Goal: Task Accomplishment & Management: Manage account settings

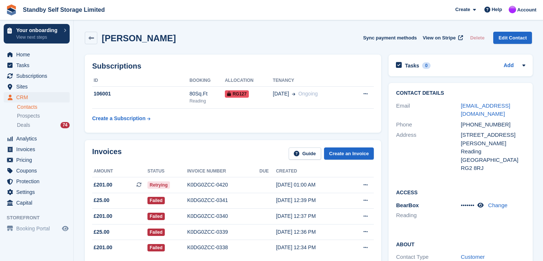
scroll to position [405, 0]
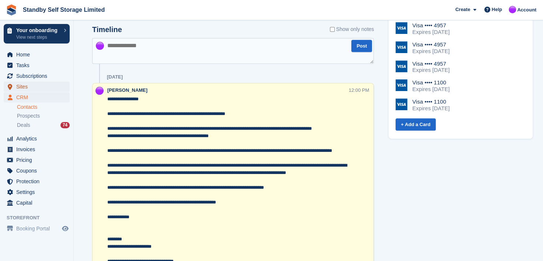
click at [24, 87] on span "Sites" at bounding box center [38, 86] width 44 height 10
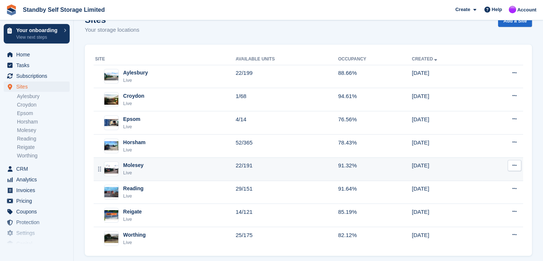
scroll to position [27, 0]
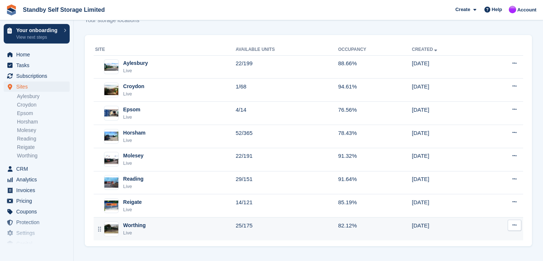
click at [131, 223] on div "Worthing" at bounding box center [134, 225] width 22 height 8
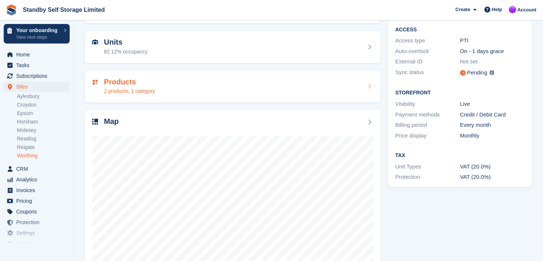
scroll to position [93, 0]
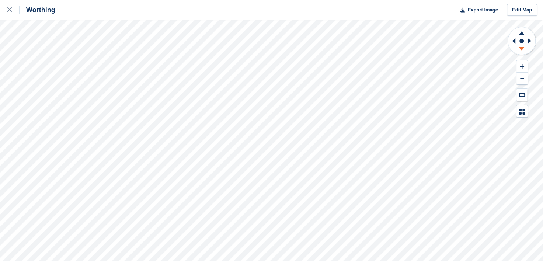
click at [520, 48] on icon at bounding box center [521, 48] width 5 height 3
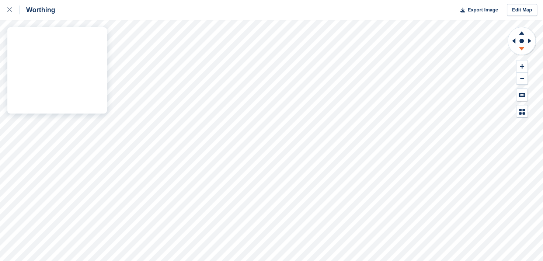
click at [69, 41] on div "Worthing Export Image Edit Map" at bounding box center [271, 130] width 543 height 261
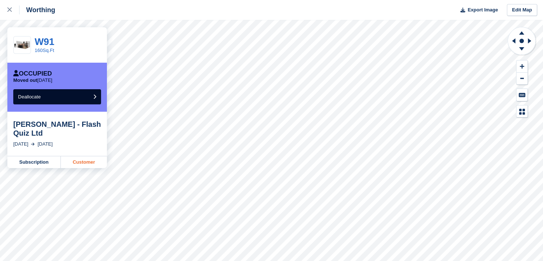
click at [84, 163] on link "Customer" at bounding box center [84, 162] width 46 height 12
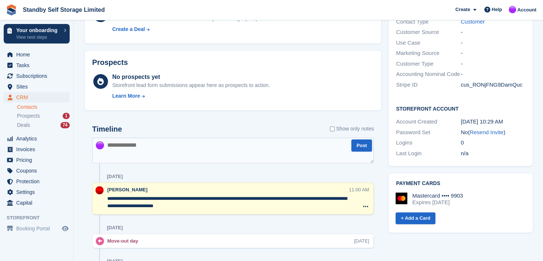
scroll to position [221, 0]
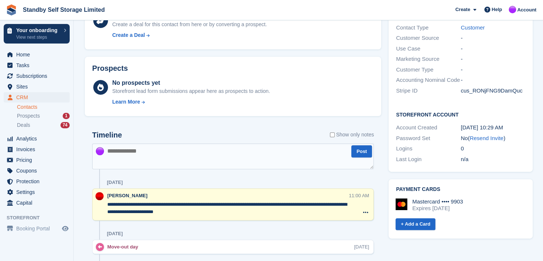
click at [199, 160] on textarea at bounding box center [233, 156] width 282 height 26
type textarea "**********"
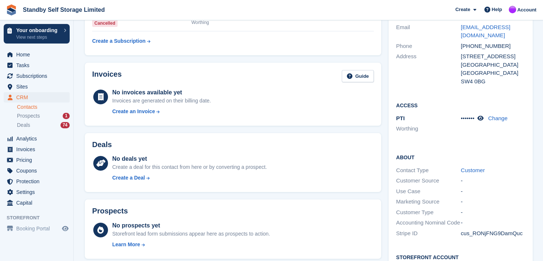
scroll to position [0, 0]
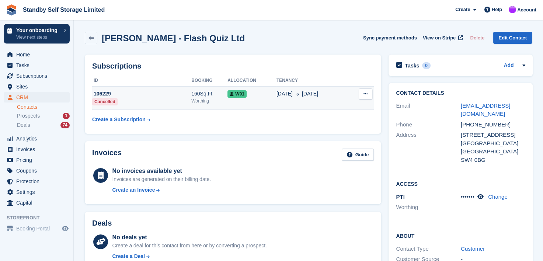
click at [363, 93] on icon at bounding box center [365, 93] width 4 height 5
click at [324, 95] on div "13 Sep 13 Sep" at bounding box center [311, 94] width 71 height 8
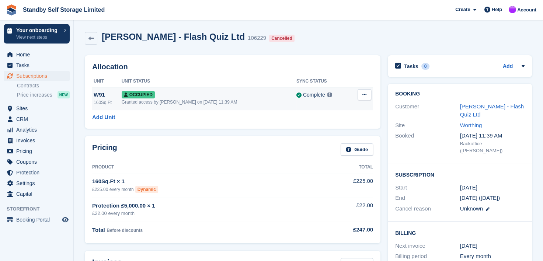
click at [365, 94] on icon at bounding box center [364, 94] width 4 height 5
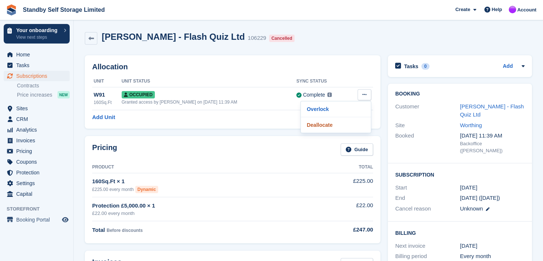
drag, startPoint x: 315, startPoint y: 126, endPoint x: 311, endPoint y: 21, distance: 104.8
click at [315, 126] on p "Deallocate" at bounding box center [336, 125] width 64 height 10
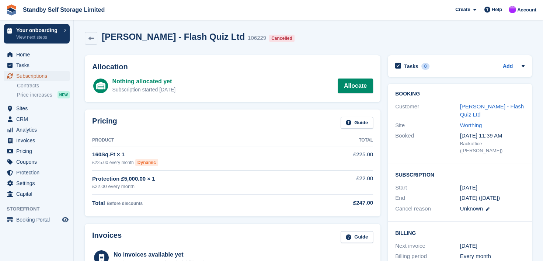
click at [22, 76] on span "Subscriptions" at bounding box center [38, 76] width 44 height 10
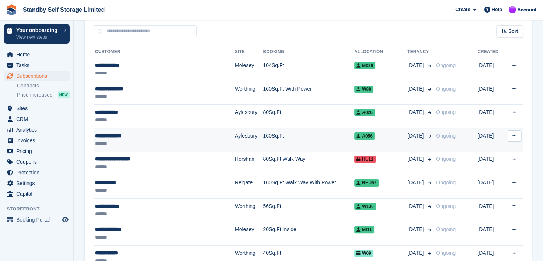
scroll to position [147, 0]
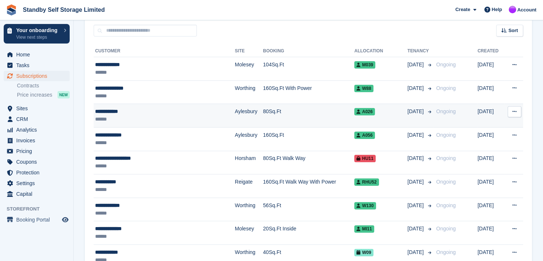
click at [105, 110] on div "**********" at bounding box center [150, 112] width 111 height 8
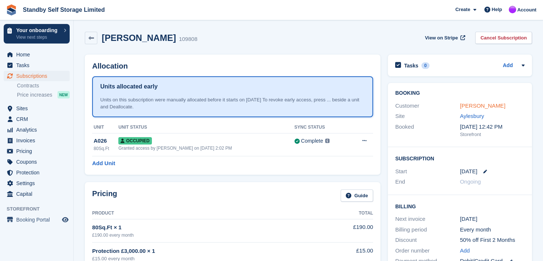
click at [475, 108] on link "Paul Donovan" at bounding box center [482, 105] width 45 height 6
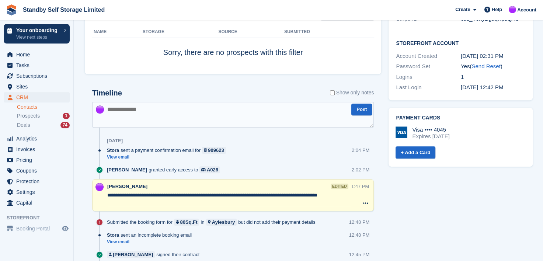
scroll to position [258, 0]
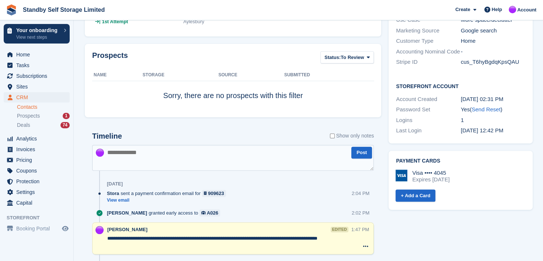
click at [174, 155] on textarea at bounding box center [233, 158] width 282 height 26
click at [149, 153] on textarea "**********" at bounding box center [233, 158] width 282 height 26
type textarea "**********"
click at [271, 154] on textarea "**********" at bounding box center [233, 158] width 282 height 26
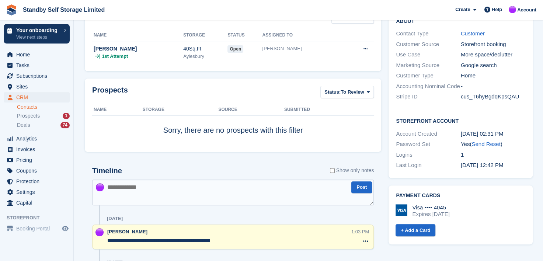
scroll to position [184, 0]
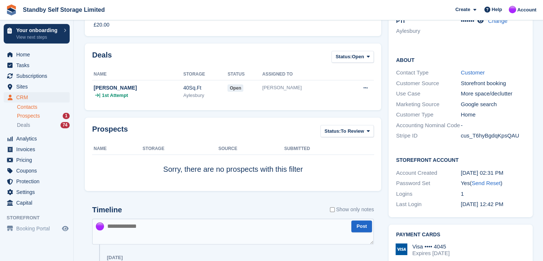
click at [24, 115] on span "Prospects" at bounding box center [28, 115] width 23 height 7
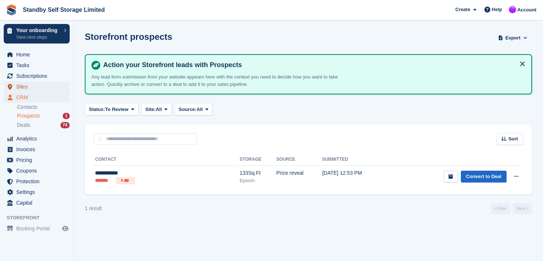
click at [18, 87] on span "Sites" at bounding box center [38, 86] width 44 height 10
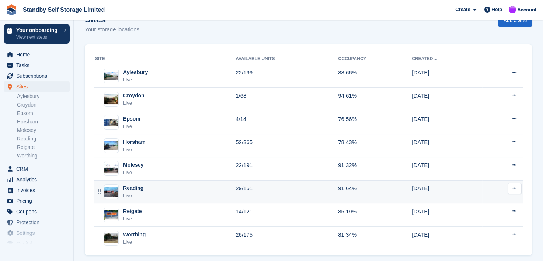
scroll to position [27, 0]
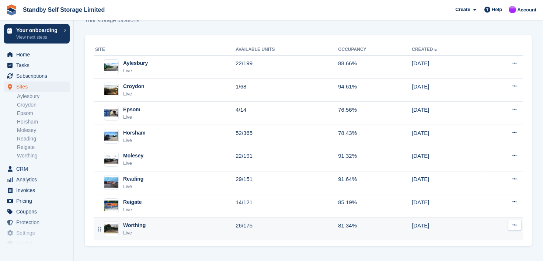
click at [133, 225] on div "Worthing" at bounding box center [134, 225] width 22 height 8
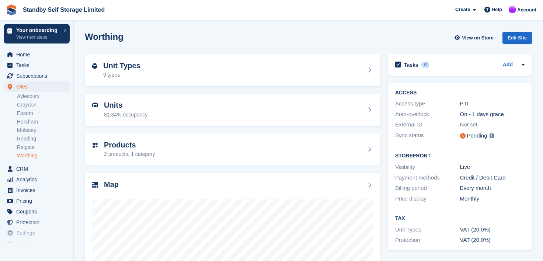
scroll to position [93, 0]
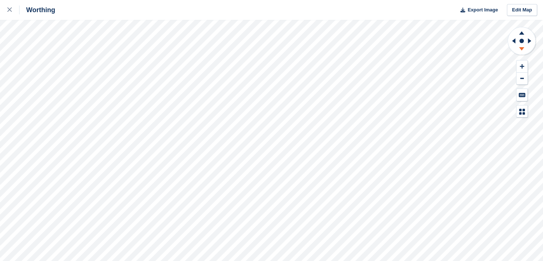
click at [520, 48] on icon at bounding box center [521, 48] width 5 height 3
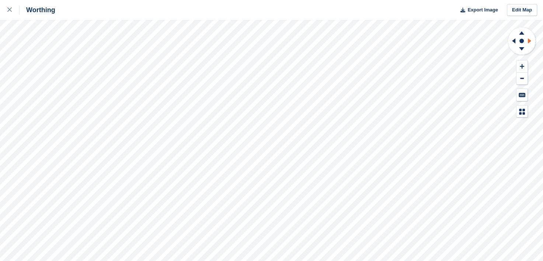
click at [529, 41] on icon at bounding box center [529, 40] width 3 height 5
click at [520, 49] on icon at bounding box center [521, 48] width 5 height 3
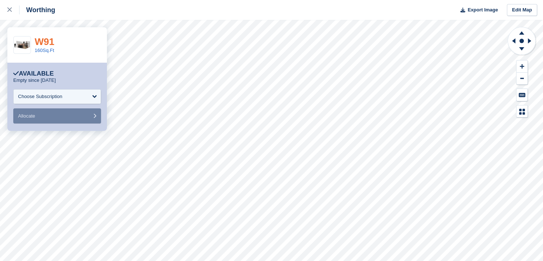
click at [39, 41] on link "W91" at bounding box center [45, 41] width 20 height 11
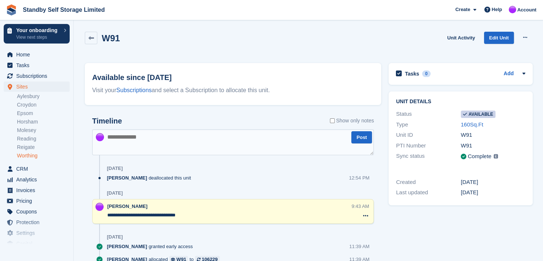
click at [145, 142] on textarea at bounding box center [233, 142] width 282 height 26
type textarea "**********"
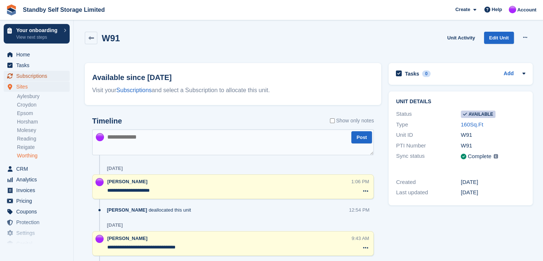
click at [23, 77] on span "Subscriptions" at bounding box center [38, 76] width 44 height 10
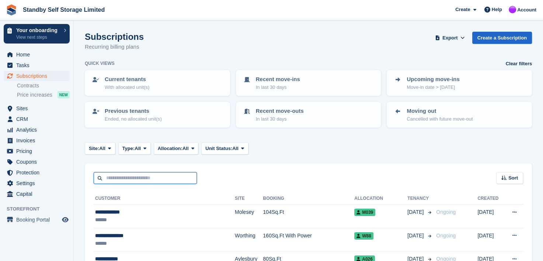
click at [124, 175] on input "text" at bounding box center [145, 178] width 103 height 12
type input "****"
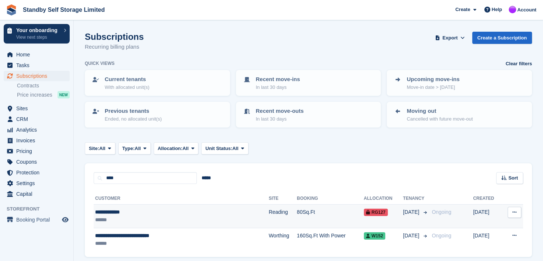
click at [113, 212] on div "**********" at bounding box center [158, 212] width 126 height 8
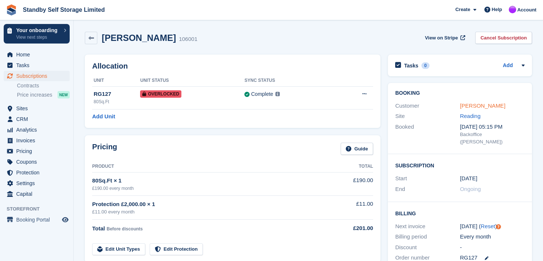
click at [477, 104] on link "[PERSON_NAME]" at bounding box center [482, 105] width 45 height 6
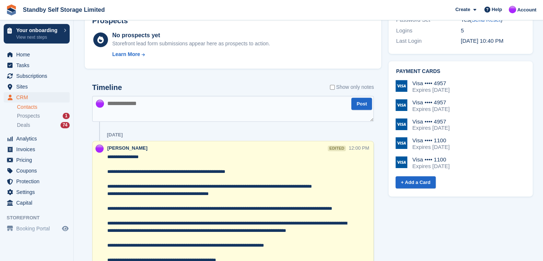
scroll to position [332, 0]
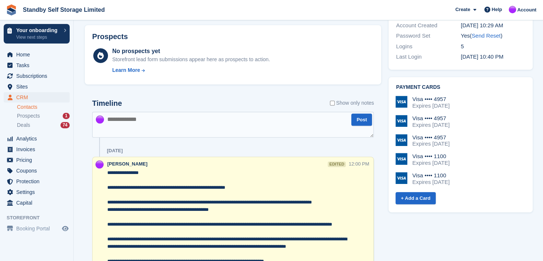
click at [135, 124] on textarea at bounding box center [233, 125] width 282 height 26
type textarea "*"
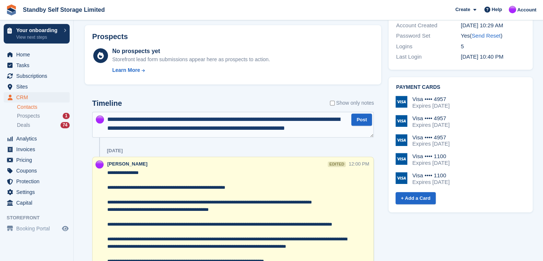
scroll to position [4, 0]
type textarea "**********"
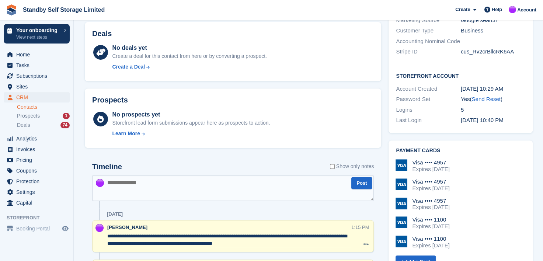
scroll to position [332, 0]
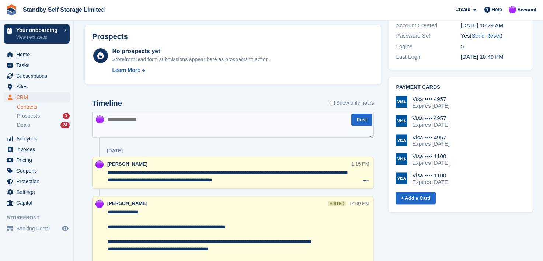
click at [184, 131] on textarea at bounding box center [233, 125] width 282 height 26
type textarea "**********"
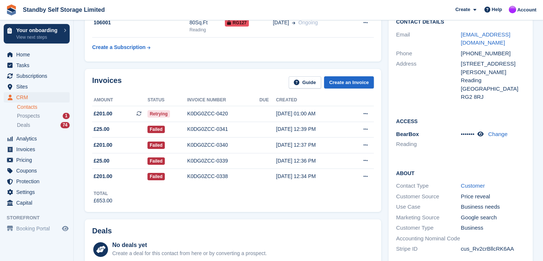
scroll to position [221, 0]
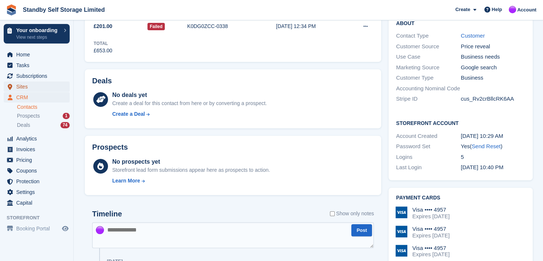
click at [18, 86] on span "Sites" at bounding box center [38, 86] width 44 height 10
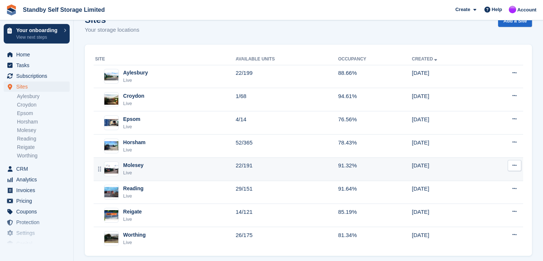
scroll to position [27, 0]
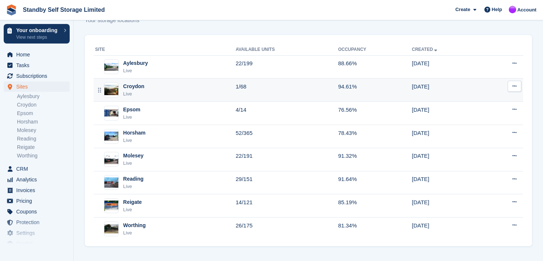
click at [130, 84] on div "Croydon" at bounding box center [133, 87] width 21 height 8
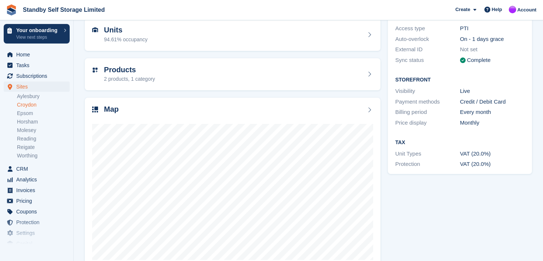
scroll to position [93, 0]
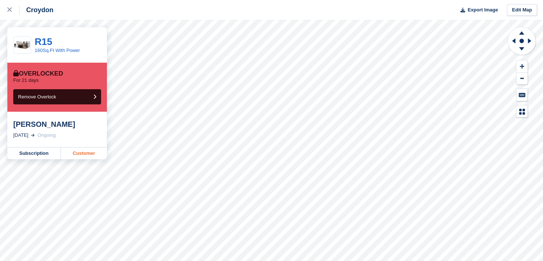
click at [75, 154] on link "Customer" at bounding box center [84, 153] width 46 height 12
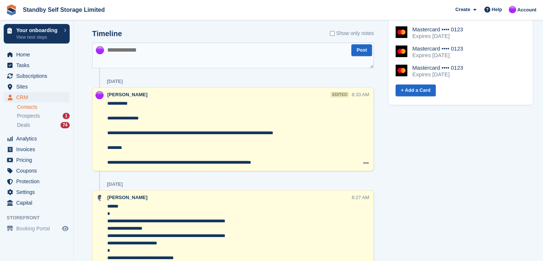
scroll to position [405, 0]
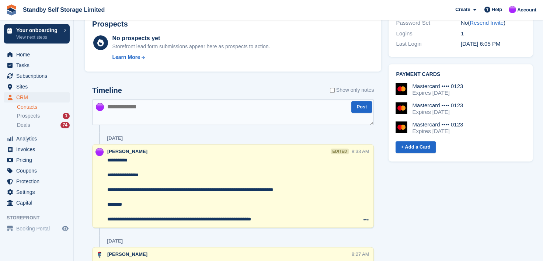
click at [142, 112] on textarea at bounding box center [233, 112] width 282 height 26
type textarea "**********"
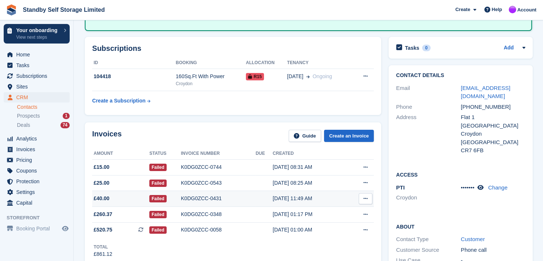
scroll to position [147, 0]
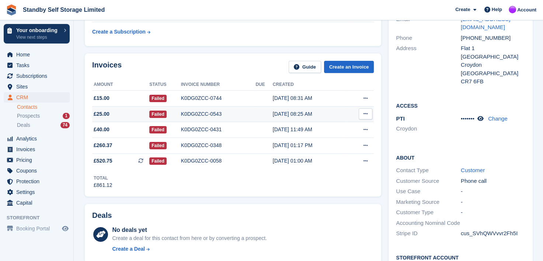
click at [191, 112] on div "K0DG0ZCC-0543" at bounding box center [218, 114] width 75 height 8
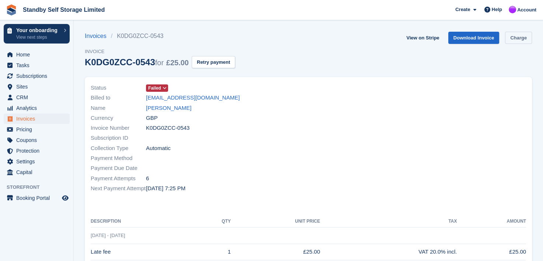
click at [517, 35] on link "Charge" at bounding box center [518, 38] width 27 height 12
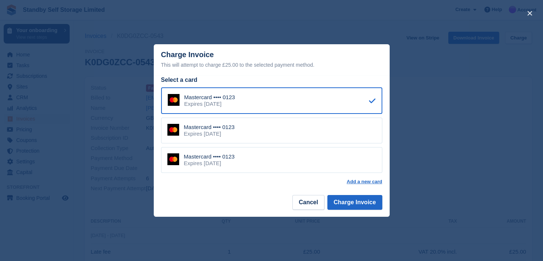
click at [241, 129] on div "Mastercard •••• 0123 Expires [DATE]" at bounding box center [271, 131] width 221 height 26
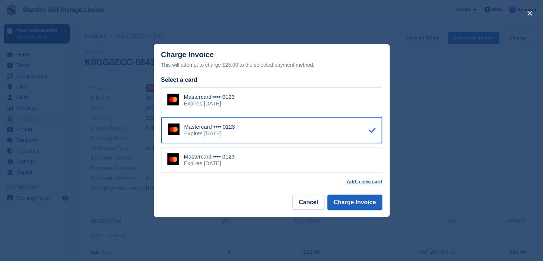
click at [361, 200] on button "Charge Invoice" at bounding box center [354, 202] width 55 height 15
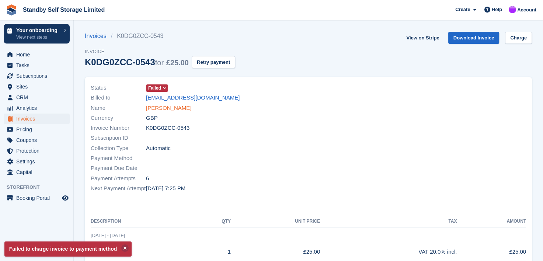
click at [158, 108] on link "[PERSON_NAME]" at bounding box center [168, 108] width 45 height 8
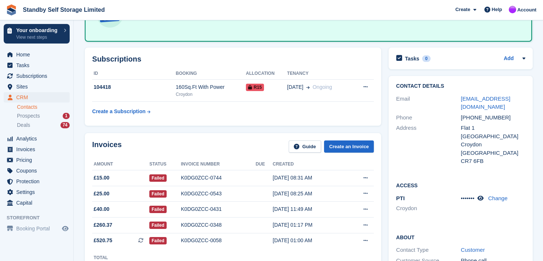
scroll to position [184, 0]
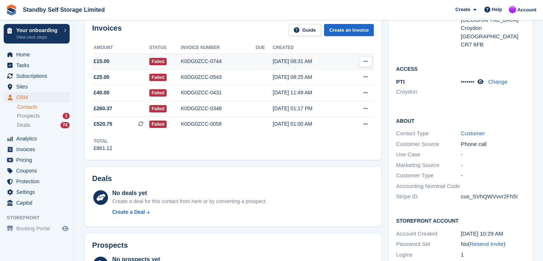
click at [192, 59] on div "K0DG0ZCC-0744" at bounding box center [218, 61] width 75 height 8
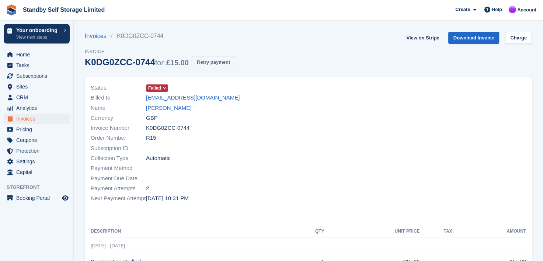
click at [205, 63] on button "Retry payment" at bounding box center [213, 62] width 43 height 12
click at [26, 51] on span "Home" at bounding box center [38, 54] width 44 height 10
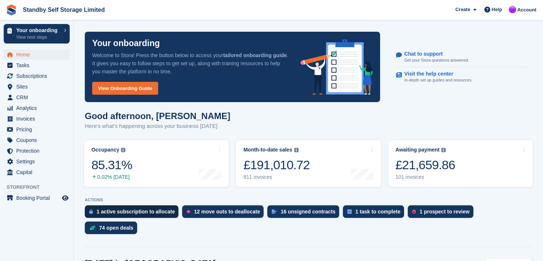
scroll to position [74, 0]
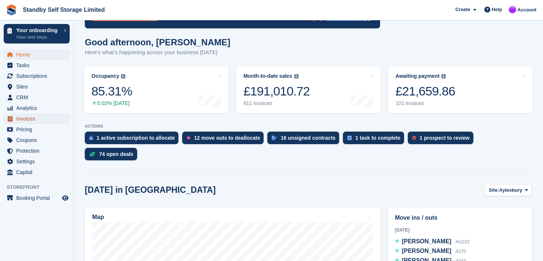
click at [21, 118] on span "Invoices" at bounding box center [38, 119] width 44 height 10
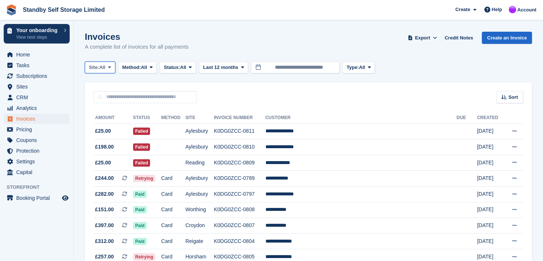
drag, startPoint x: 110, startPoint y: 65, endPoint x: 109, endPoint y: 106, distance: 40.9
click at [109, 66] on icon at bounding box center [109, 67] width 3 height 5
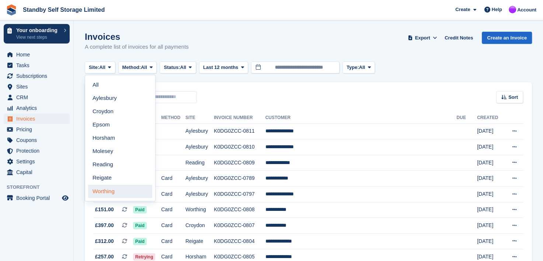
click at [100, 190] on link "Worthing" at bounding box center [120, 191] width 64 height 13
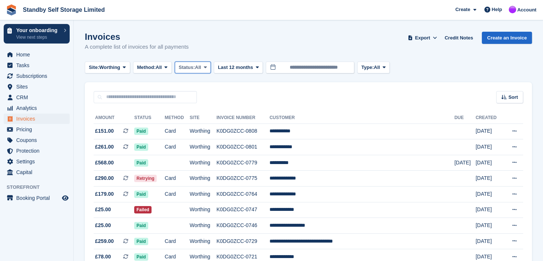
click at [207, 68] on icon at bounding box center [205, 67] width 3 height 5
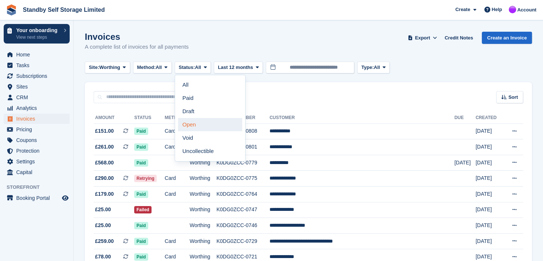
click at [192, 123] on link "Open" at bounding box center [210, 124] width 64 height 13
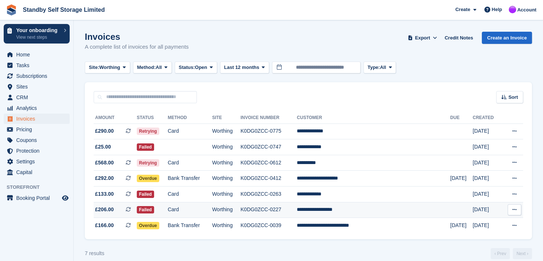
click at [346, 211] on td "**********" at bounding box center [373, 210] width 153 height 16
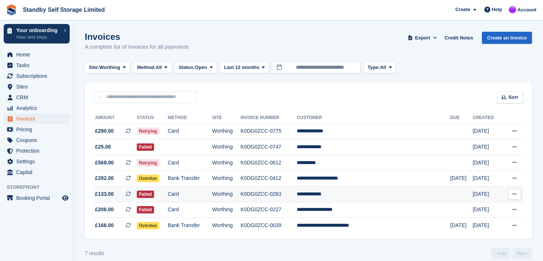
click at [342, 192] on td "**********" at bounding box center [373, 194] width 153 height 16
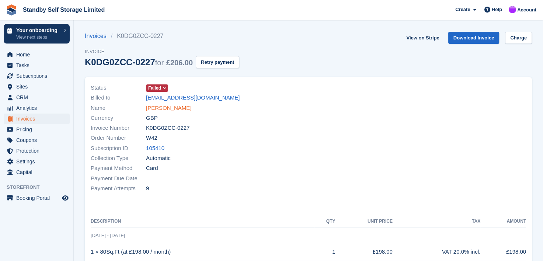
click at [168, 107] on link "Joshua Chislett-Fox" at bounding box center [168, 108] width 45 height 8
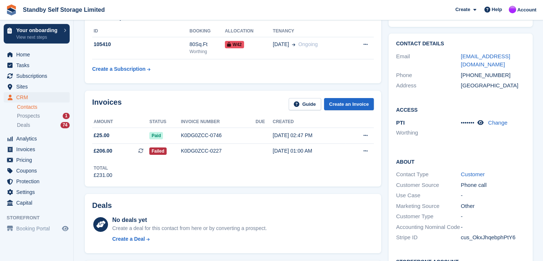
scroll to position [37, 0]
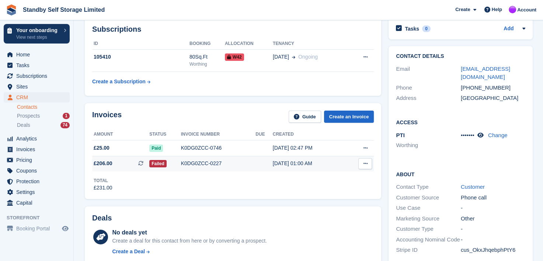
click at [197, 164] on div "K0DG0ZCC-0227" at bounding box center [218, 164] width 75 height 8
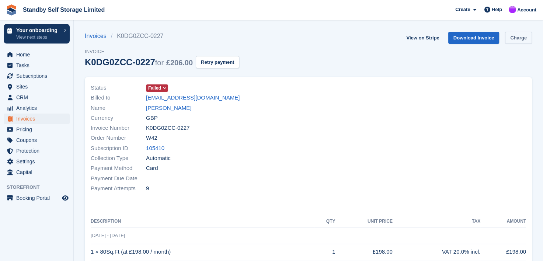
click at [522, 36] on link "Charge" at bounding box center [518, 38] width 27 height 12
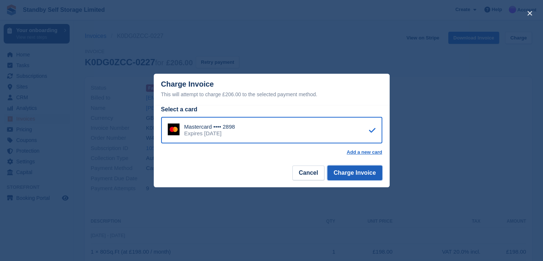
click at [361, 172] on button "Charge Invoice" at bounding box center [354, 172] width 55 height 15
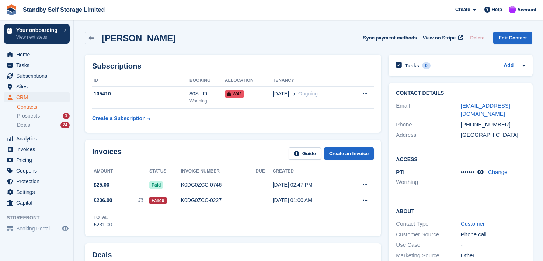
scroll to position [37, 0]
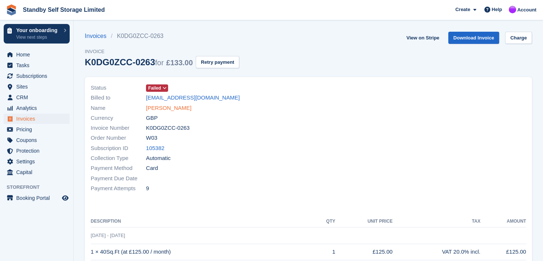
click at [170, 109] on link "Adam Brodrick" at bounding box center [168, 108] width 45 height 8
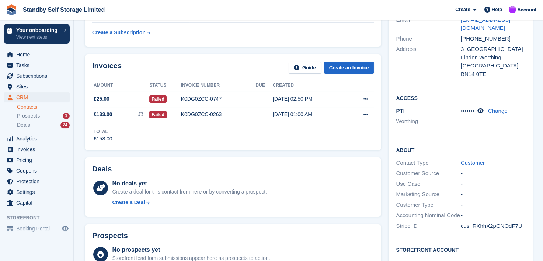
scroll to position [74, 0]
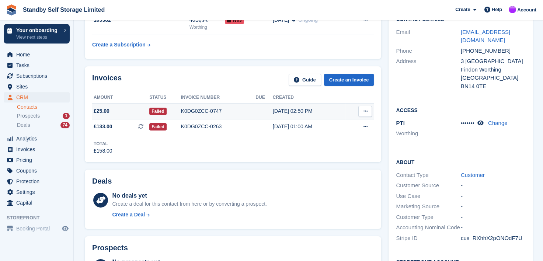
click at [192, 112] on div "K0DG0ZCC-0747" at bounding box center [218, 111] width 75 height 8
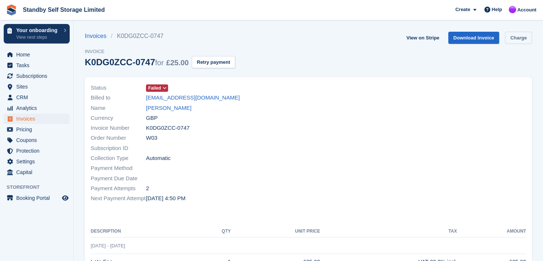
click at [523, 35] on link "Charge" at bounding box center [518, 38] width 27 height 12
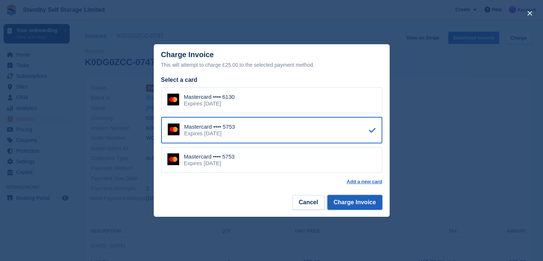
click at [345, 206] on button "Charge Invoice" at bounding box center [354, 202] width 55 height 15
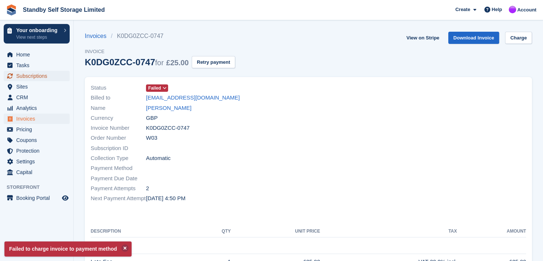
drag, startPoint x: 25, startPoint y: 75, endPoint x: 59, endPoint y: 74, distance: 34.3
click at [25, 75] on span "Subscriptions" at bounding box center [38, 76] width 44 height 10
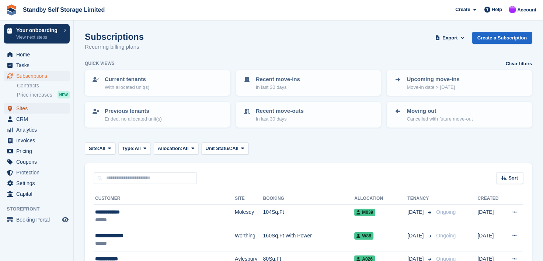
click at [18, 108] on span "Sites" at bounding box center [38, 108] width 44 height 10
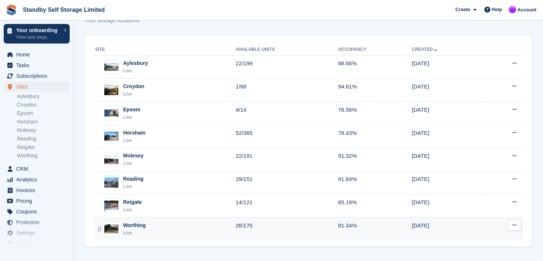
scroll to position [27, 0]
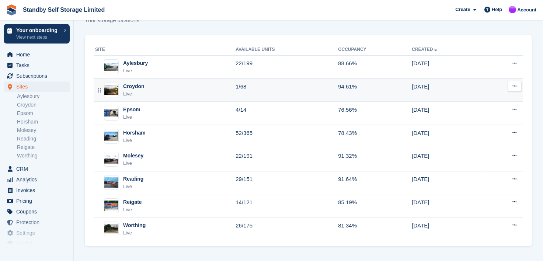
click at [131, 86] on div "Croydon" at bounding box center [133, 87] width 21 height 8
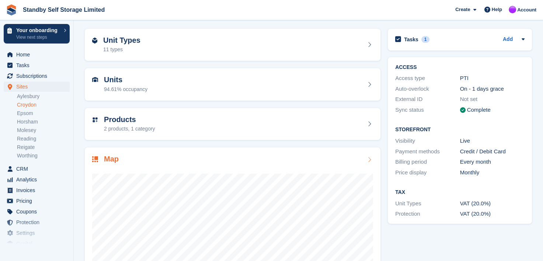
scroll to position [93, 0]
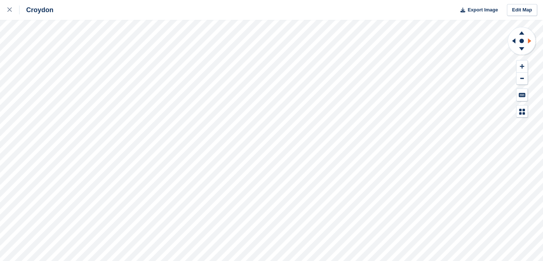
click at [528, 42] on icon at bounding box center [529, 40] width 3 height 5
click at [519, 47] on icon at bounding box center [521, 48] width 5 height 3
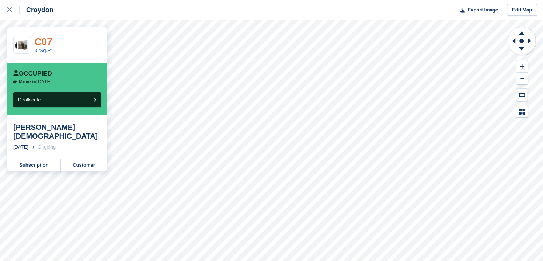
click at [45, 42] on link "C07" at bounding box center [44, 41] width 18 height 11
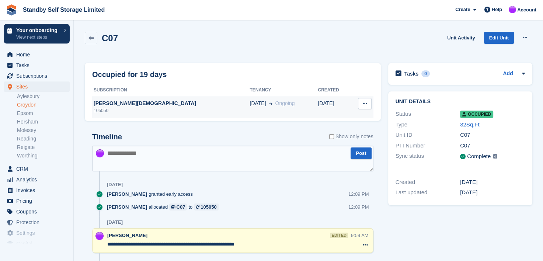
click at [129, 103] on div "[PERSON_NAME][DEMOGRAPHIC_DATA]" at bounding box center [170, 104] width 157 height 8
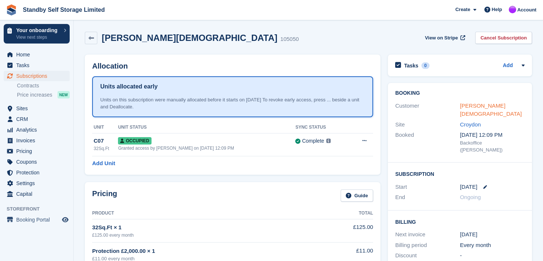
click at [477, 105] on link "Mohammed Islam" at bounding box center [491, 109] width 62 height 15
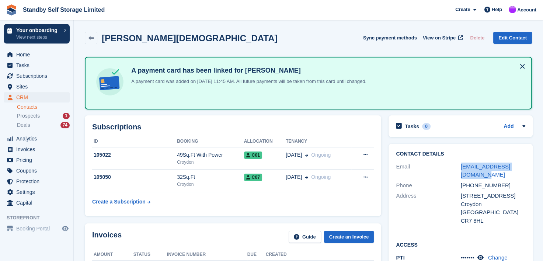
drag, startPoint x: 470, startPoint y: 173, endPoint x: 453, endPoint y: 172, distance: 17.4
click at [453, 172] on div "Email snappleshahmir@gmail.com" at bounding box center [460, 170] width 129 height 19
copy div "snappleshahmir@gmail.com"
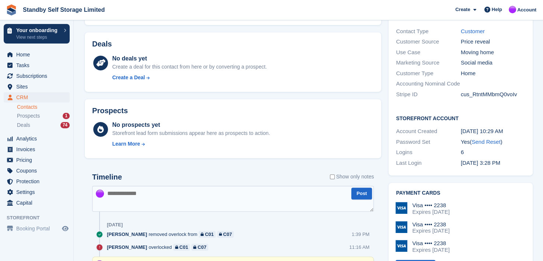
scroll to position [295, 0]
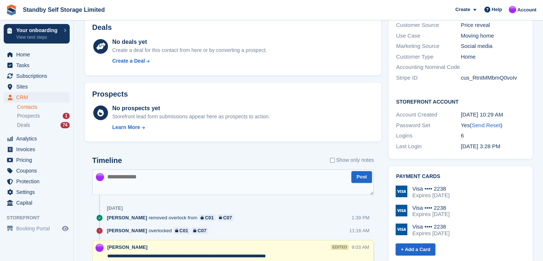
click at [131, 182] on textarea at bounding box center [233, 182] width 282 height 26
paste textarea "**********"
type textarea "**********"
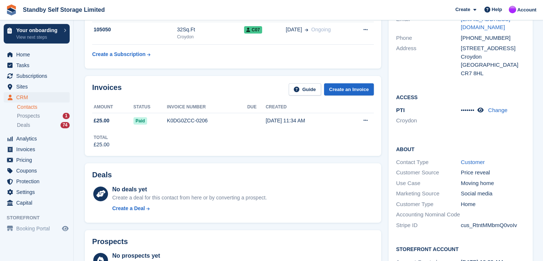
scroll to position [0, 0]
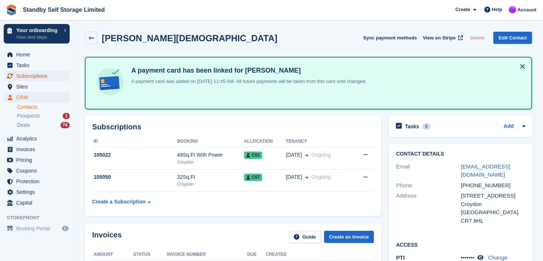
drag, startPoint x: 28, startPoint y: 80, endPoint x: 70, endPoint y: 77, distance: 42.1
click at [28, 80] on span "Subscriptions" at bounding box center [38, 76] width 44 height 10
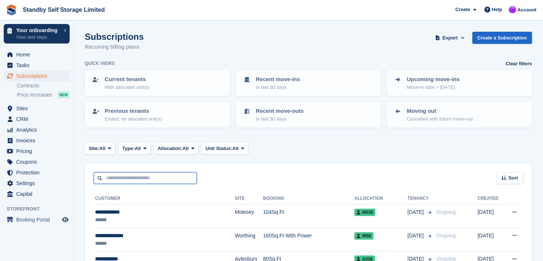
click at [128, 177] on input "text" at bounding box center [145, 178] width 103 height 12
type input "******"
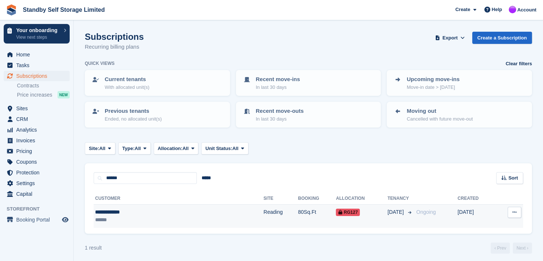
click at [112, 210] on div "**********" at bounding box center [141, 212] width 93 height 8
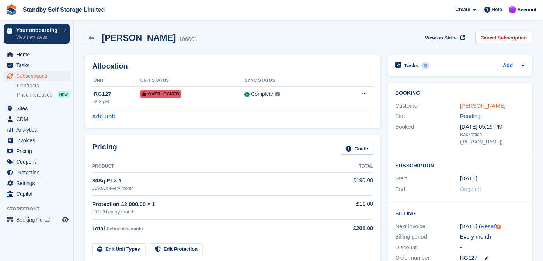
click at [473, 106] on link "[PERSON_NAME]" at bounding box center [482, 105] width 45 height 6
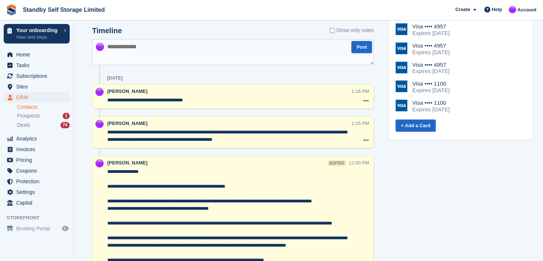
scroll to position [369, 0]
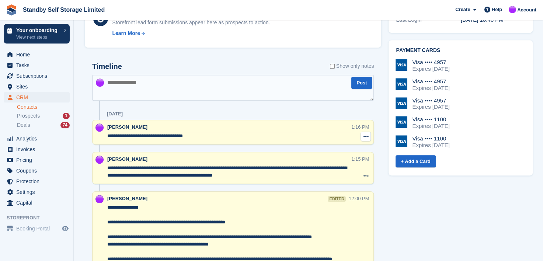
click at [364, 136] on icon at bounding box center [365, 136] width 5 height 6
click at [320, 149] on p "Delete note" at bounding box center [335, 150] width 64 height 10
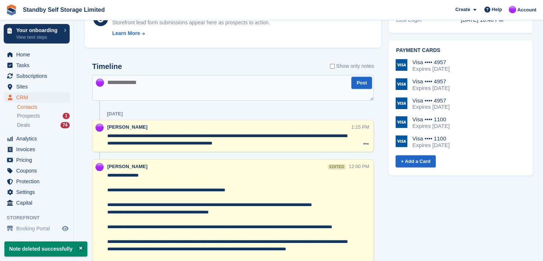
click at [126, 86] on textarea at bounding box center [233, 88] width 282 height 26
paste textarea "**********"
type textarea "**********"
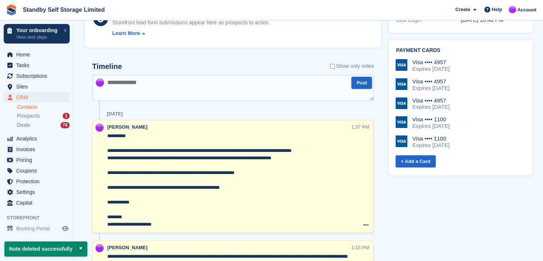
scroll to position [405, 0]
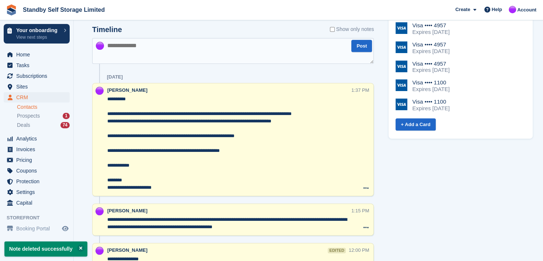
click at [182, 59] on textarea at bounding box center [233, 51] width 282 height 26
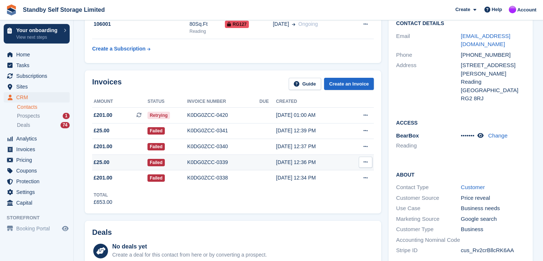
scroll to position [0, 0]
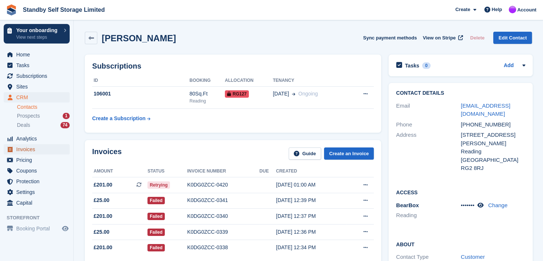
click at [18, 151] on span "Invoices" at bounding box center [38, 149] width 44 height 10
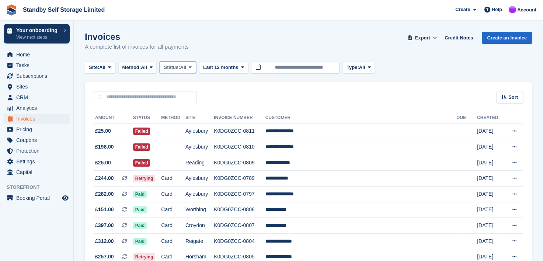
click at [192, 67] on icon at bounding box center [190, 67] width 3 height 5
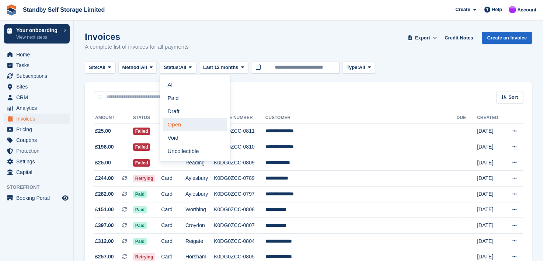
click at [175, 123] on link "Open" at bounding box center [195, 124] width 64 height 13
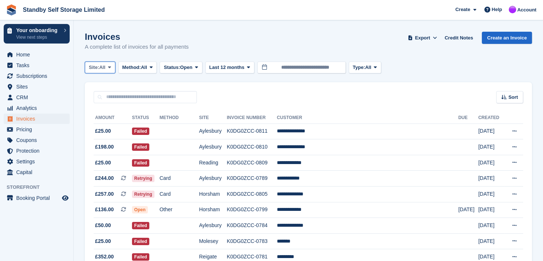
click at [110, 65] on icon at bounding box center [109, 67] width 3 height 5
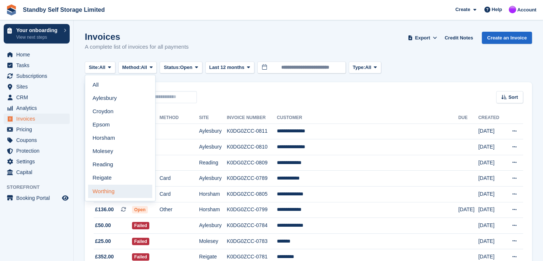
click at [97, 192] on link "Worthing" at bounding box center [120, 191] width 64 height 13
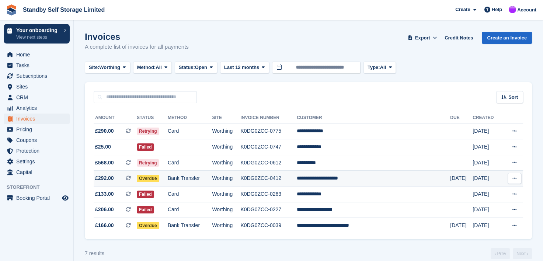
click at [340, 178] on td "**********" at bounding box center [373, 179] width 153 height 16
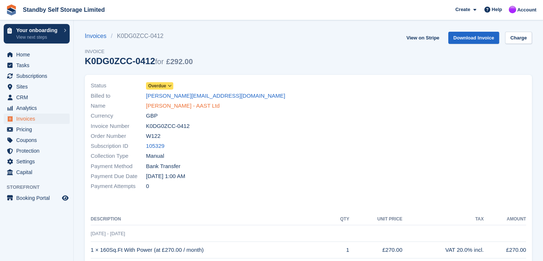
click at [157, 106] on link "[PERSON_NAME] - AAST Ltd" at bounding box center [183, 106] width 74 height 8
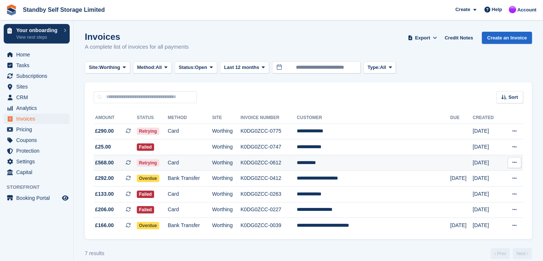
click at [280, 163] on td "K0DG0ZCC-0612" at bounding box center [268, 163] width 56 height 16
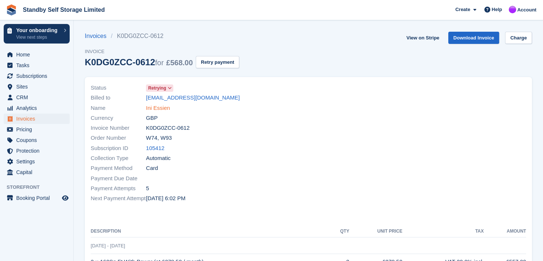
click at [149, 108] on link "Ini Essien" at bounding box center [158, 108] width 24 height 8
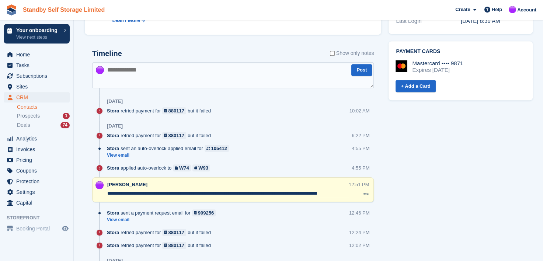
scroll to position [295, 0]
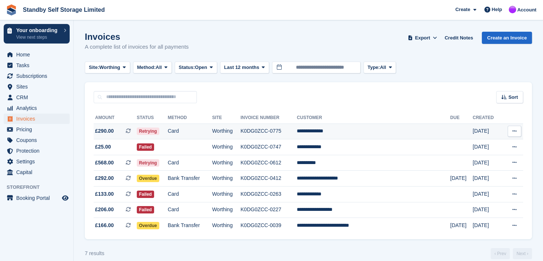
click at [277, 131] on td "K0DG0ZCC-0775" at bounding box center [268, 131] width 56 height 16
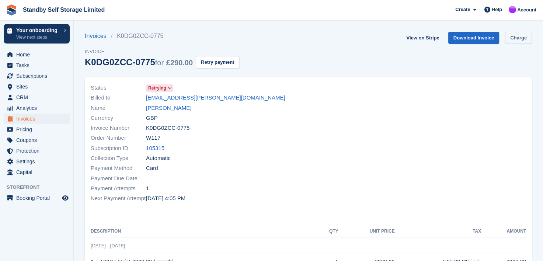
click at [514, 37] on link "Charge" at bounding box center [518, 38] width 27 height 12
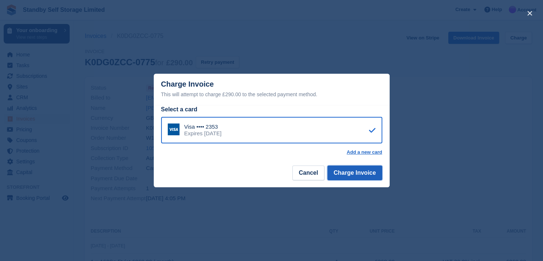
click at [343, 174] on button "Charge Invoice" at bounding box center [354, 172] width 55 height 15
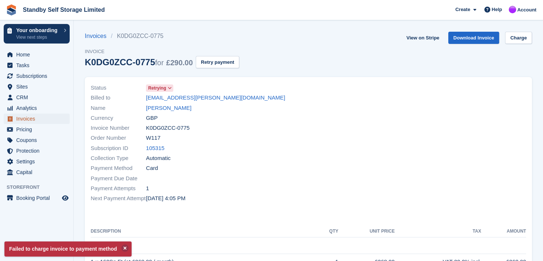
click at [23, 118] on span "Invoices" at bounding box center [38, 119] width 44 height 10
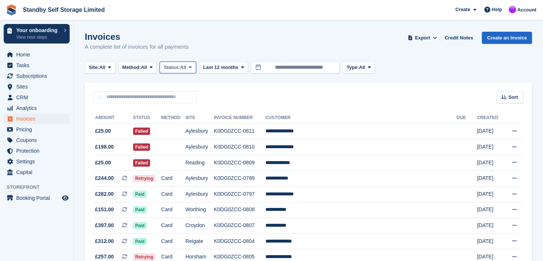
click at [192, 66] on icon at bounding box center [190, 67] width 3 height 5
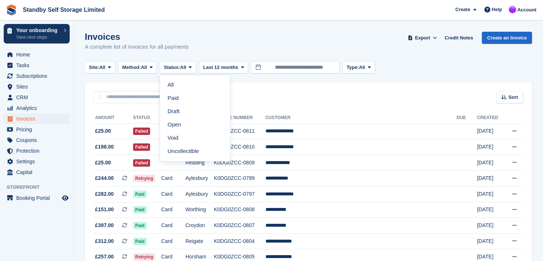
click at [177, 123] on link "Open" at bounding box center [195, 124] width 64 height 13
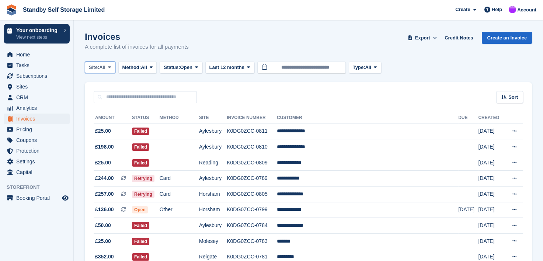
click at [109, 64] on button "Site: All" at bounding box center [100, 68] width 31 height 12
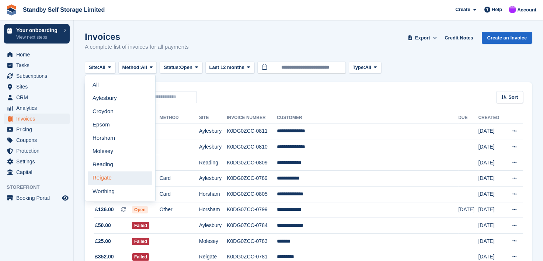
click at [106, 176] on link "Reigate" at bounding box center [120, 177] width 64 height 13
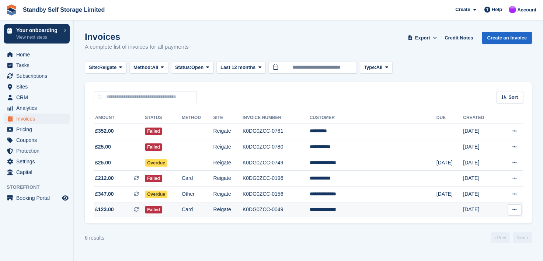
click at [361, 210] on td "**********" at bounding box center [373, 209] width 127 height 15
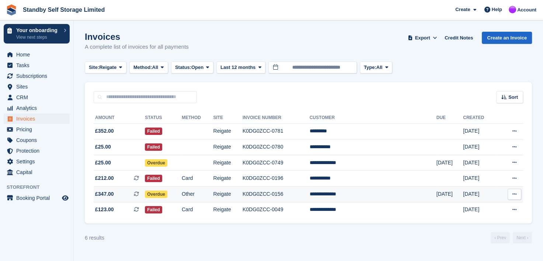
click at [355, 194] on td "**********" at bounding box center [373, 194] width 127 height 16
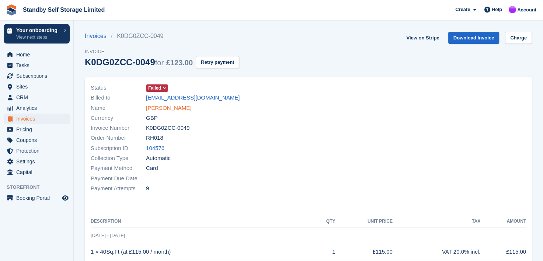
click at [170, 107] on link "[PERSON_NAME]" at bounding box center [168, 108] width 45 height 8
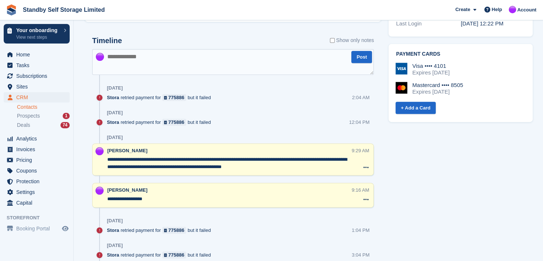
scroll to position [369, 0]
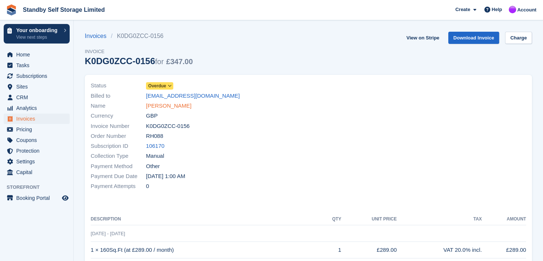
click at [163, 104] on link "Symone Dubison" at bounding box center [168, 106] width 45 height 8
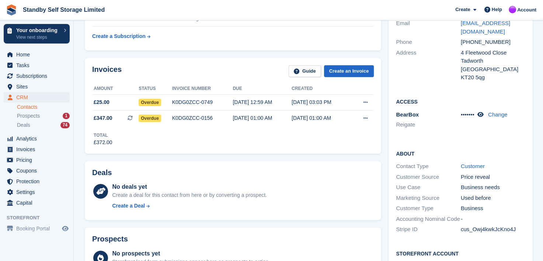
scroll to position [37, 0]
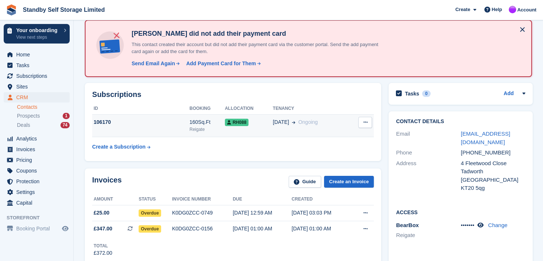
drag, startPoint x: 363, startPoint y: 121, endPoint x: 350, endPoint y: 125, distance: 14.1
click at [364, 121] on icon at bounding box center [365, 122] width 4 height 5
click at [334, 123] on div "04 Sep Ongoing" at bounding box center [310, 122] width 75 height 8
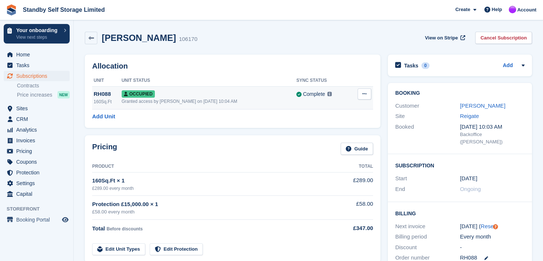
click at [366, 93] on icon at bounding box center [364, 93] width 4 height 5
click at [323, 108] on p "Overlock" at bounding box center [336, 109] width 64 height 10
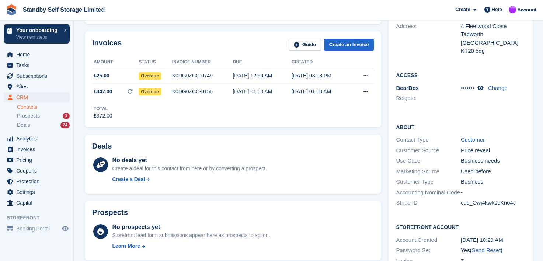
scroll to position [37, 0]
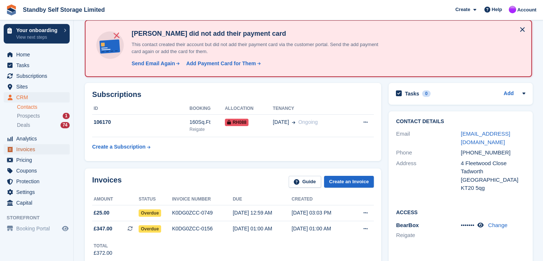
click at [24, 152] on span "Invoices" at bounding box center [38, 149] width 44 height 10
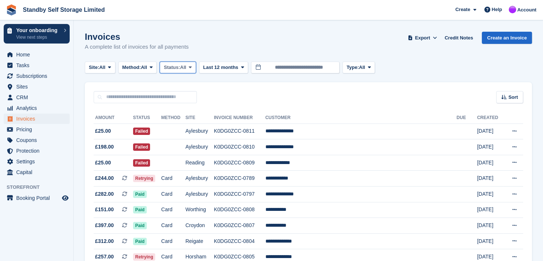
click at [192, 65] on icon at bounding box center [190, 67] width 3 height 5
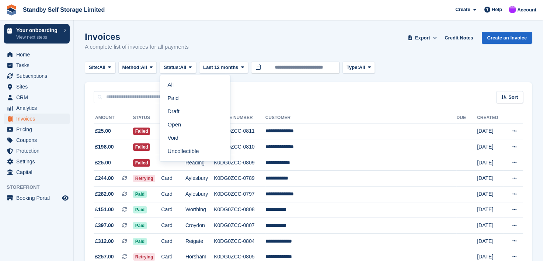
drag, startPoint x: 175, startPoint y: 123, endPoint x: 143, endPoint y: 105, distance: 37.2
click at [175, 123] on link "Open" at bounding box center [195, 124] width 64 height 13
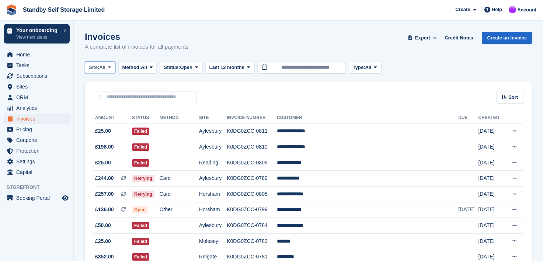
click at [111, 68] on icon at bounding box center [109, 67] width 3 height 5
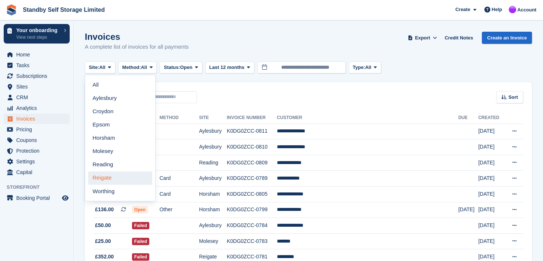
click at [107, 177] on link "Reigate" at bounding box center [120, 177] width 64 height 13
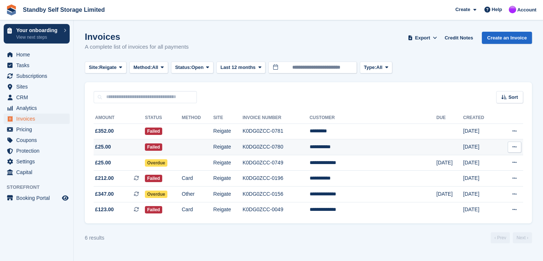
click at [284, 148] on td "K0DG0ZCC-0780" at bounding box center [275, 147] width 67 height 16
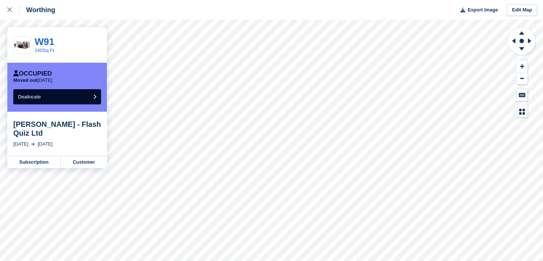
drag, startPoint x: 10, startPoint y: 8, endPoint x: 56, endPoint y: 5, distance: 45.8
click at [10, 8] on icon at bounding box center [9, 9] width 4 height 4
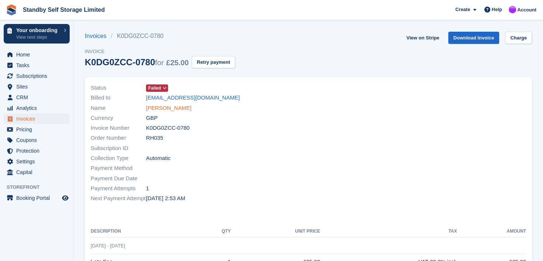
click at [172, 109] on link "[PERSON_NAME]" at bounding box center [168, 108] width 45 height 8
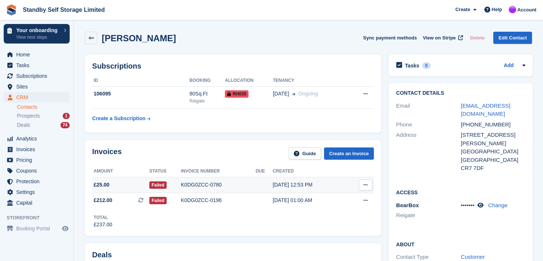
click at [189, 185] on div "K0DG0ZCC-0780" at bounding box center [218, 185] width 75 height 8
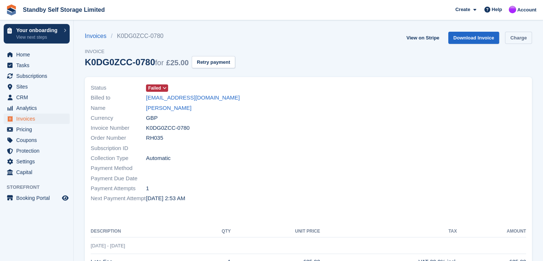
click at [525, 36] on link "Charge" at bounding box center [518, 38] width 27 height 12
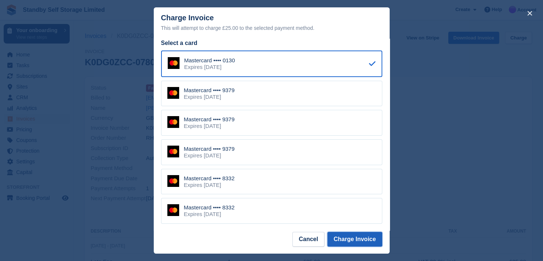
click at [346, 239] on button "Charge Invoice" at bounding box center [354, 239] width 55 height 15
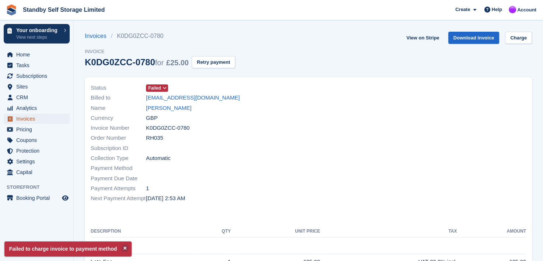
click at [21, 118] on span "Invoices" at bounding box center [38, 119] width 44 height 10
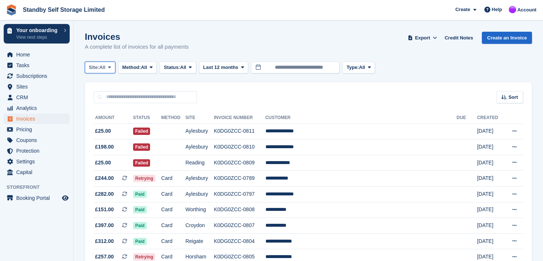
click at [109, 68] on icon at bounding box center [109, 67] width 3 height 5
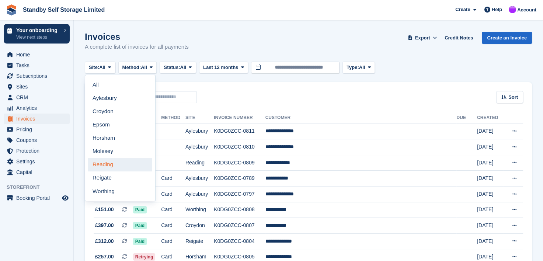
click at [101, 165] on link "Reading" at bounding box center [120, 164] width 64 height 13
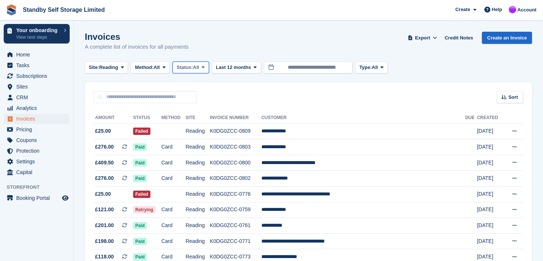
click at [205, 67] on icon at bounding box center [203, 67] width 3 height 5
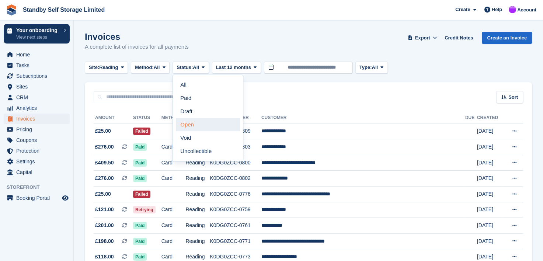
click at [192, 127] on link "Open" at bounding box center [208, 124] width 64 height 13
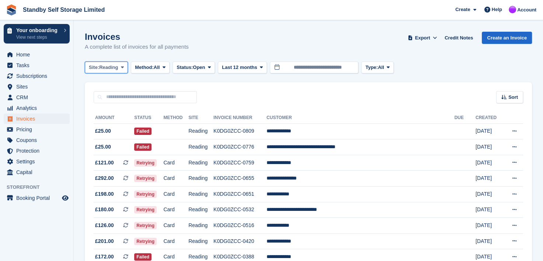
click at [122, 66] on icon at bounding box center [122, 67] width 3 height 5
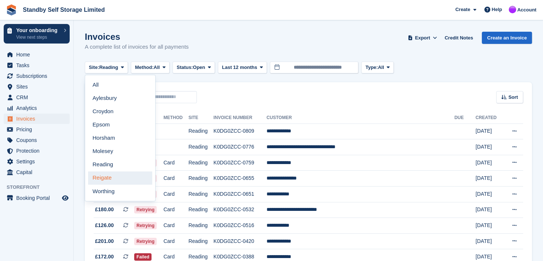
click at [97, 177] on link "Reigate" at bounding box center [120, 177] width 64 height 13
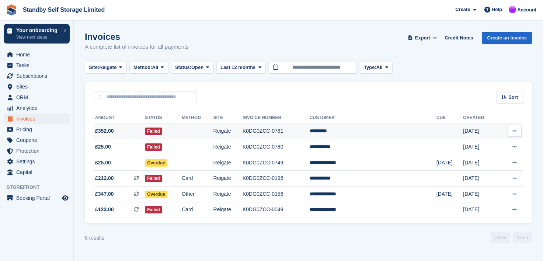
click at [284, 129] on td "K0DG0ZCC-0781" at bounding box center [275, 131] width 67 height 16
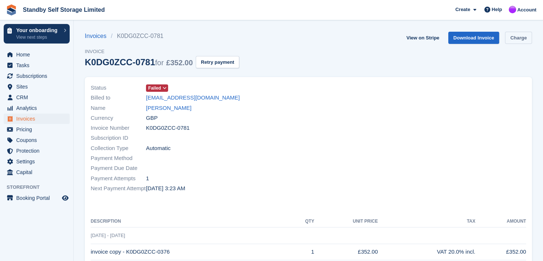
click at [518, 41] on link "Charge" at bounding box center [518, 38] width 27 height 12
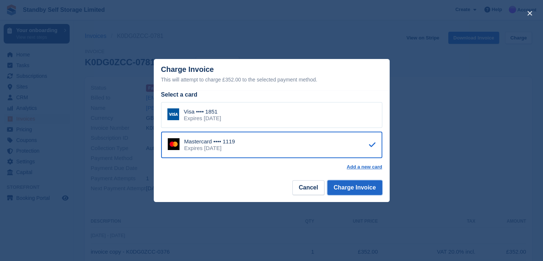
drag, startPoint x: 353, startPoint y: 187, endPoint x: 215, endPoint y: 179, distance: 138.0
click at [352, 187] on button "Charge Invoice" at bounding box center [354, 187] width 55 height 15
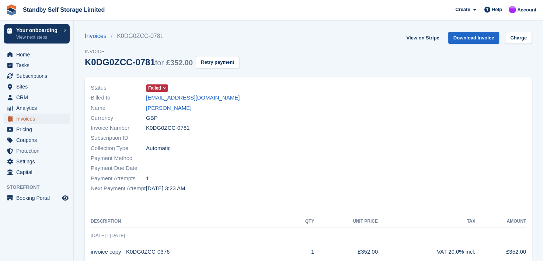
click at [20, 118] on span "Invoices" at bounding box center [38, 119] width 44 height 10
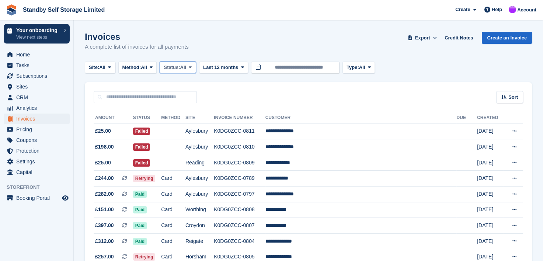
click at [192, 66] on icon at bounding box center [190, 67] width 3 height 5
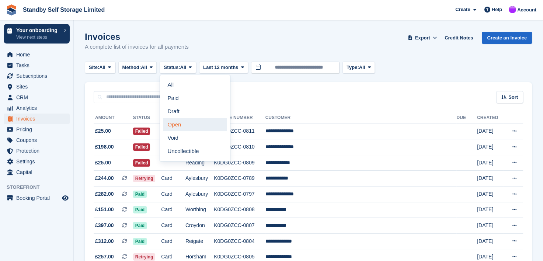
click at [172, 125] on link "Open" at bounding box center [195, 124] width 64 height 13
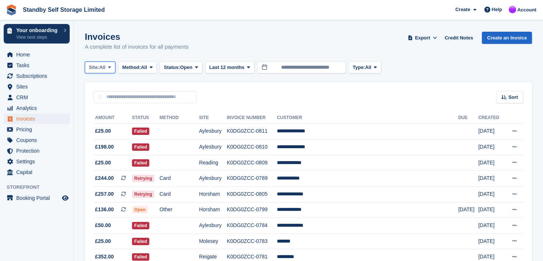
click at [111, 69] on icon at bounding box center [109, 67] width 3 height 5
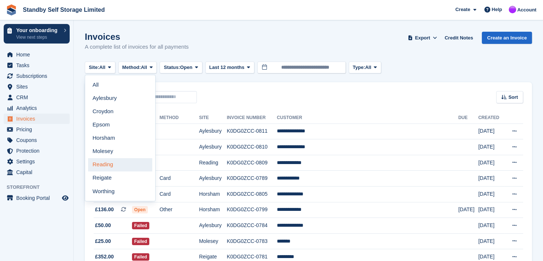
click at [97, 167] on link "Reading" at bounding box center [120, 164] width 64 height 13
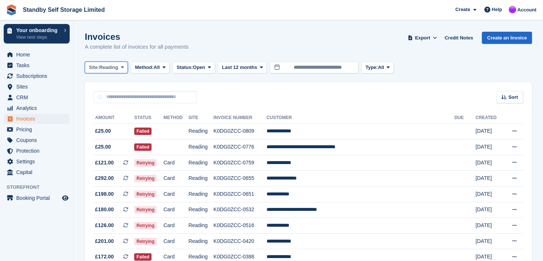
click at [124, 69] on span at bounding box center [122, 67] width 6 height 6
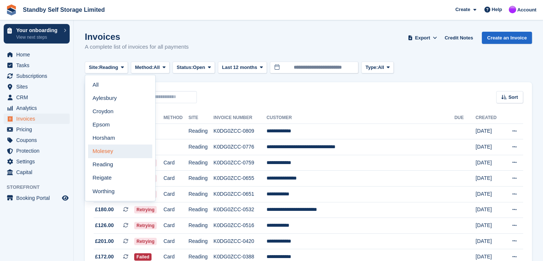
click at [105, 152] on link "Molesey" at bounding box center [120, 150] width 64 height 13
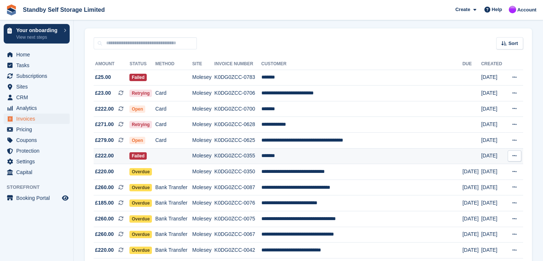
scroll to position [35, 0]
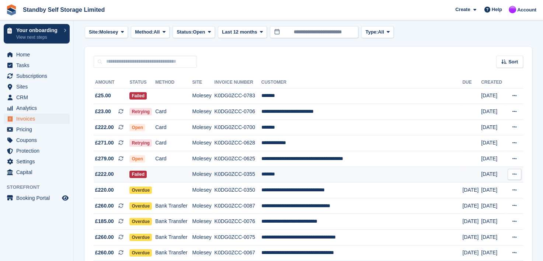
click at [291, 172] on td "*******" at bounding box center [361, 175] width 201 height 16
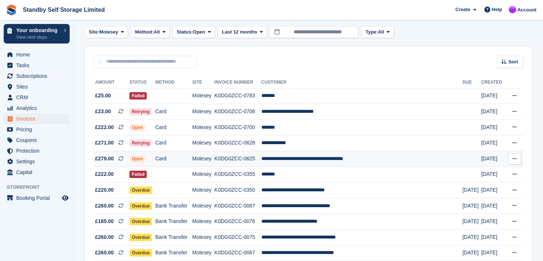
click at [290, 158] on td "**********" at bounding box center [361, 159] width 201 height 16
click at [312, 159] on td "**********" at bounding box center [361, 159] width 201 height 16
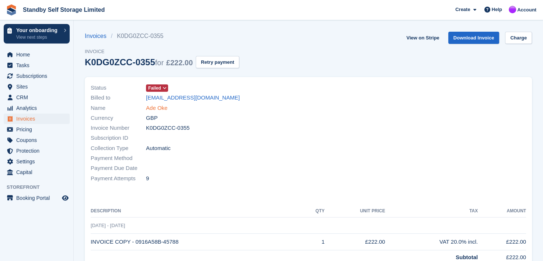
click at [159, 106] on link "Ade Oke" at bounding box center [156, 108] width 21 height 8
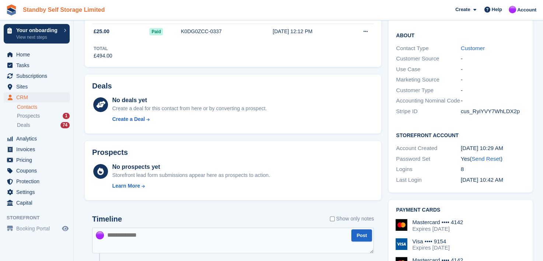
scroll to position [147, 0]
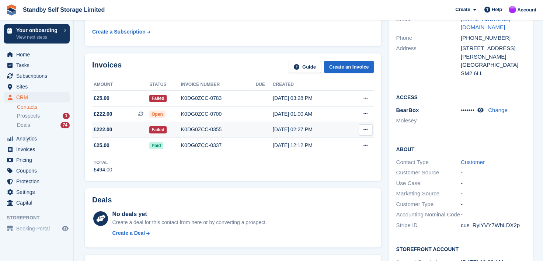
click at [211, 128] on div "K0DG0ZCC-0355" at bounding box center [218, 130] width 75 height 8
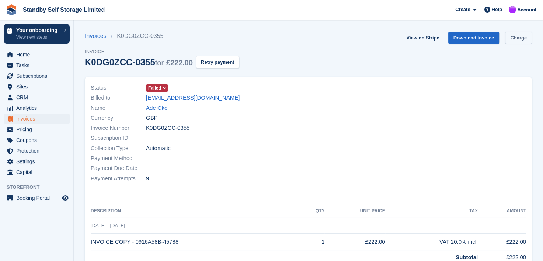
click at [512, 40] on link "Charge" at bounding box center [518, 38] width 27 height 12
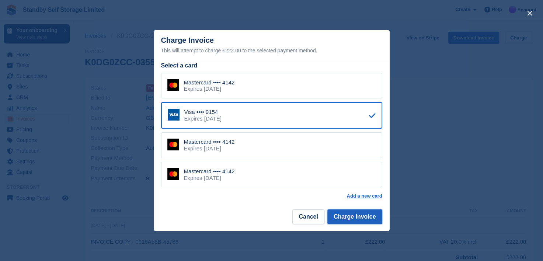
click at [346, 217] on button "Charge Invoice" at bounding box center [354, 216] width 55 height 15
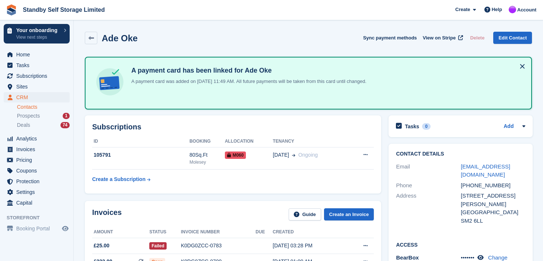
scroll to position [147, 0]
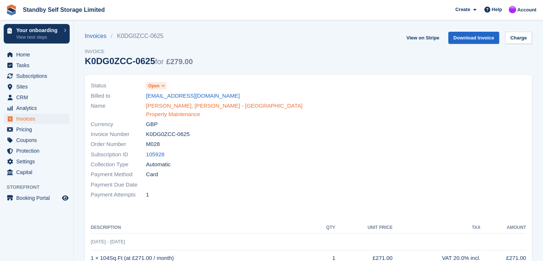
click at [221, 107] on link "[PERSON_NAME], [PERSON_NAME] - [GEOGRAPHIC_DATA] Property Maintenance" at bounding box center [225, 110] width 158 height 17
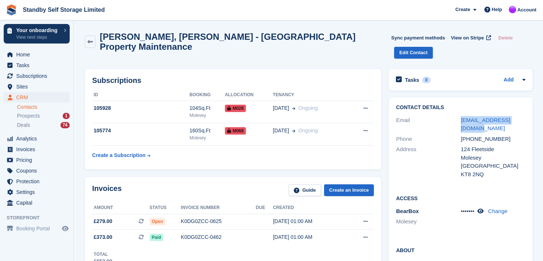
drag, startPoint x: 451, startPoint y: 106, endPoint x: 533, endPoint y: 109, distance: 82.6
click at [533, 109] on div "Contact Details Email clivejudkins@gmail.com Phone +447447935112 Address 124 Fl…" at bounding box center [460, 252] width 151 height 317
copy div "[EMAIL_ADDRESS][DOMAIN_NAME]"
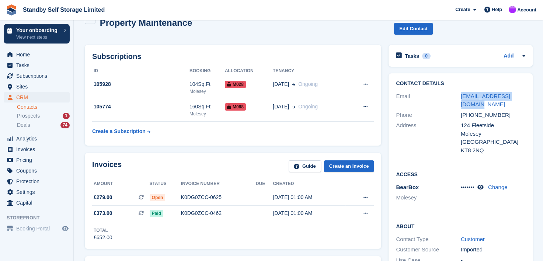
scroll to position [37, 0]
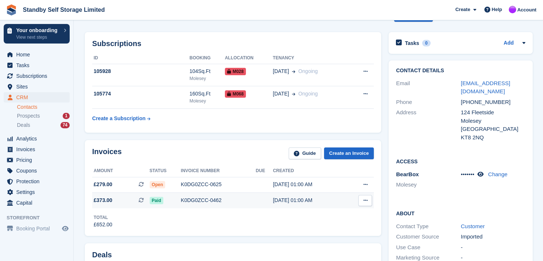
click at [192, 196] on div "K0DG0ZCC-0462" at bounding box center [218, 200] width 75 height 8
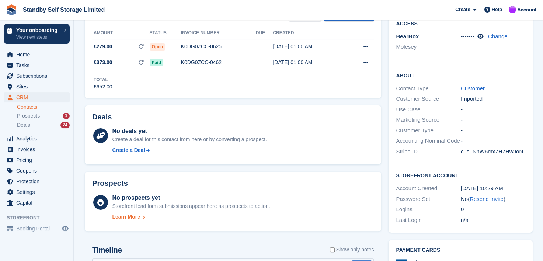
scroll to position [221, 0]
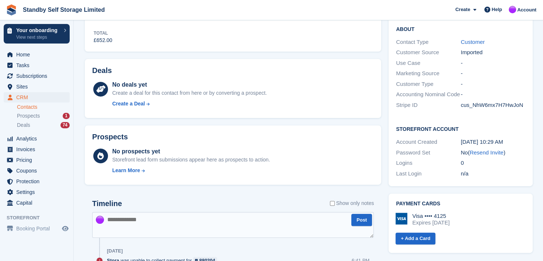
click at [151, 212] on textarea at bounding box center [233, 225] width 282 height 26
paste textarea "**********"
type textarea "**********"
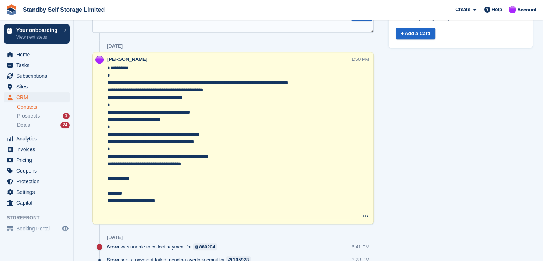
scroll to position [442, 0]
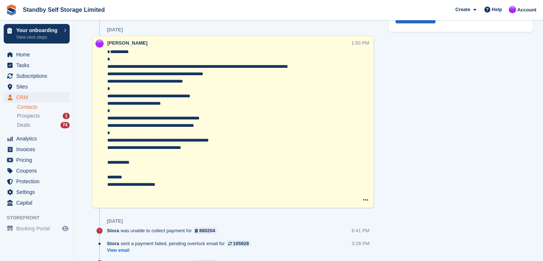
click at [108, 74] on textarea "**********" at bounding box center [229, 125] width 244 height 155
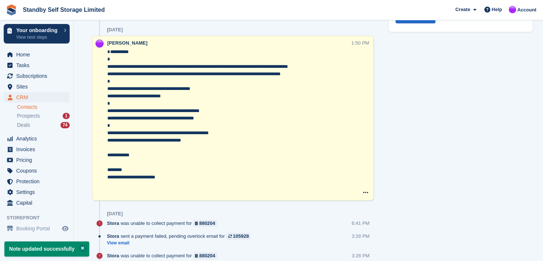
click at [108, 90] on textarea "**********" at bounding box center [229, 121] width 244 height 147
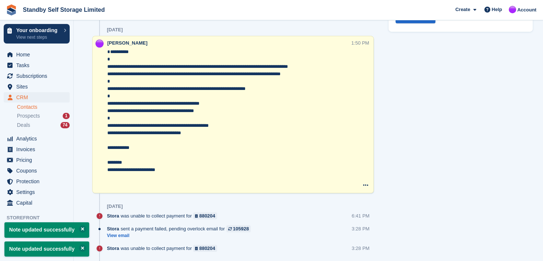
click at [108, 104] on textarea "**********" at bounding box center [229, 118] width 244 height 140
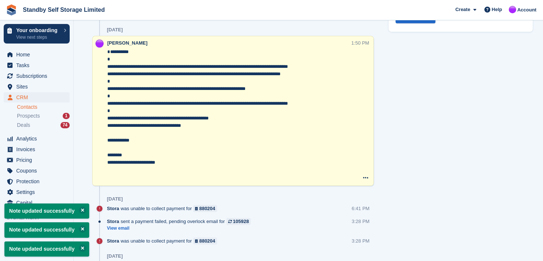
click at [108, 118] on textarea "**********" at bounding box center [229, 114] width 244 height 133
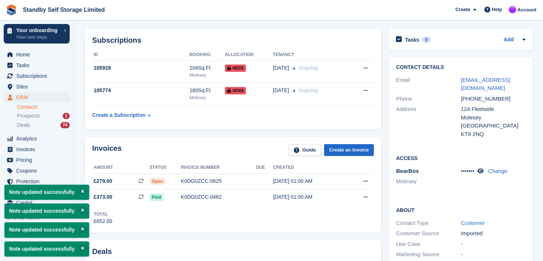
scroll to position [37, 0]
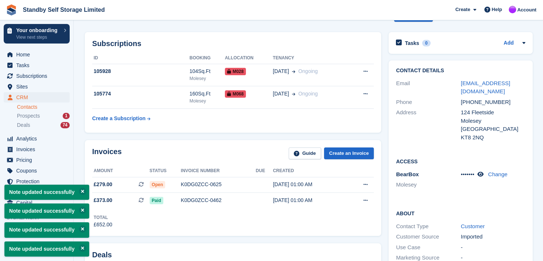
type textarea "**********"
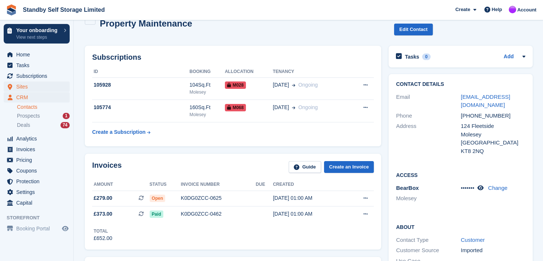
scroll to position [0, 0]
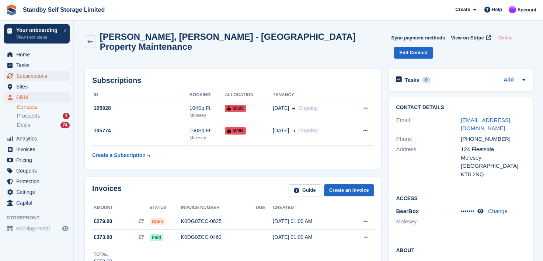
click at [24, 76] on span "Subscriptions" at bounding box center [38, 76] width 44 height 10
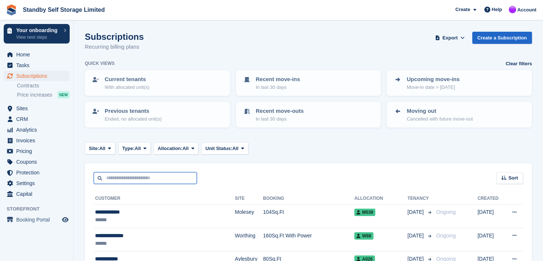
click at [133, 179] on input "text" at bounding box center [145, 178] width 103 height 12
type input "******"
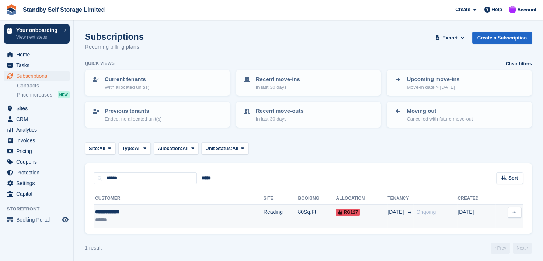
drag, startPoint x: 105, startPoint y: 211, endPoint x: 110, endPoint y: 209, distance: 5.8
click at [105, 211] on div "**********" at bounding box center [141, 212] width 93 height 8
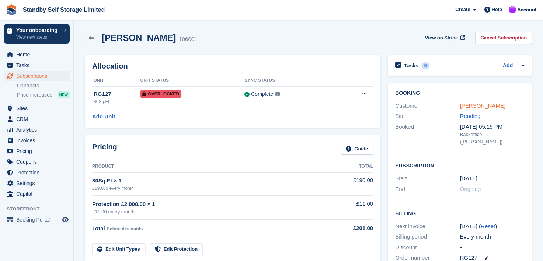
click at [466, 104] on link "[PERSON_NAME]" at bounding box center [482, 105] width 45 height 6
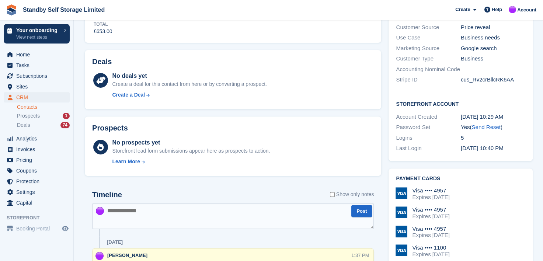
scroll to position [258, 0]
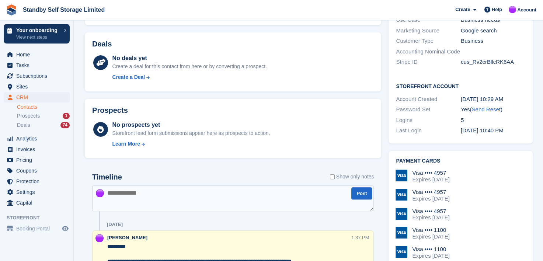
click at [153, 200] on textarea at bounding box center [233, 198] width 282 height 26
paste textarea "**********"
type textarea "**********"
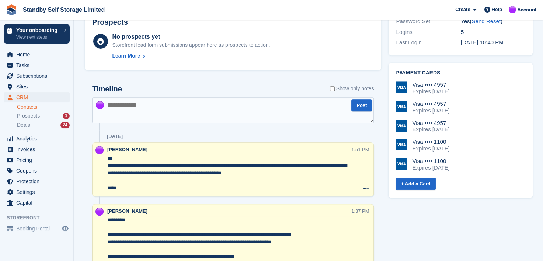
scroll to position [369, 0]
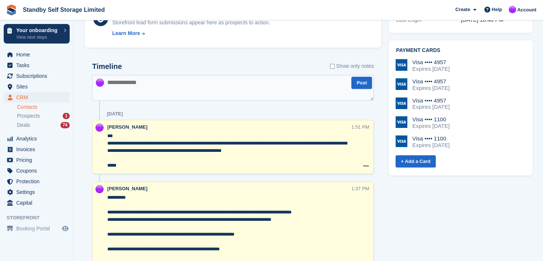
click at [290, 152] on textarea "**********" at bounding box center [229, 150] width 244 height 37
click at [18, 149] on span "Invoices" at bounding box center [38, 149] width 44 height 10
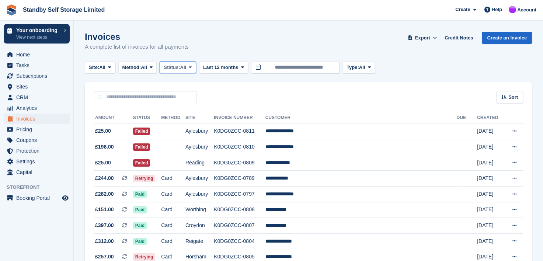
click at [192, 67] on icon at bounding box center [190, 67] width 3 height 5
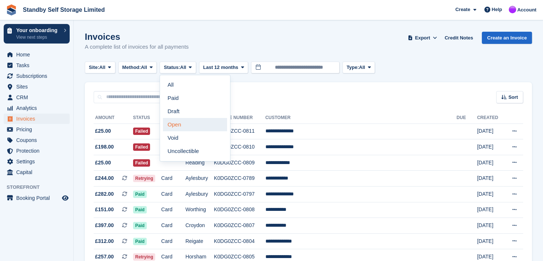
click at [182, 125] on link "Open" at bounding box center [195, 124] width 64 height 13
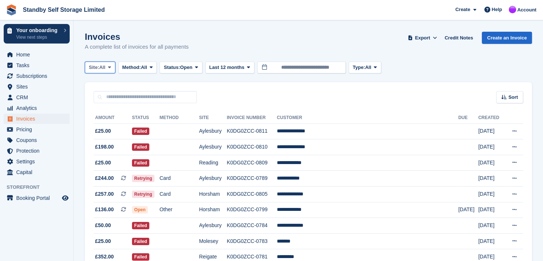
click at [111, 67] on icon at bounding box center [109, 67] width 3 height 5
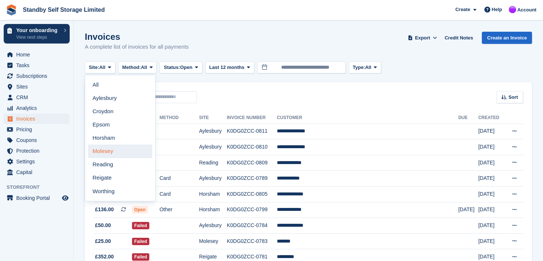
click at [111, 148] on link "Molesey" at bounding box center [120, 150] width 64 height 13
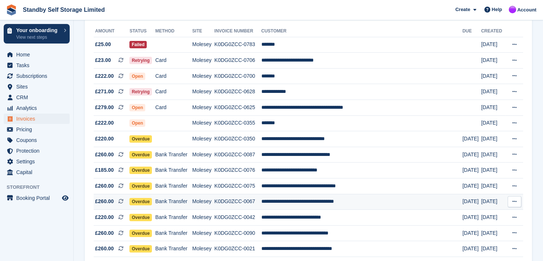
scroll to position [74, 0]
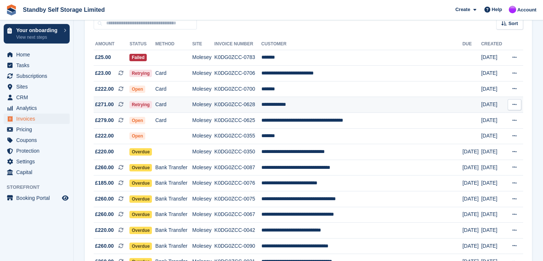
click at [291, 105] on td "**********" at bounding box center [361, 105] width 201 height 16
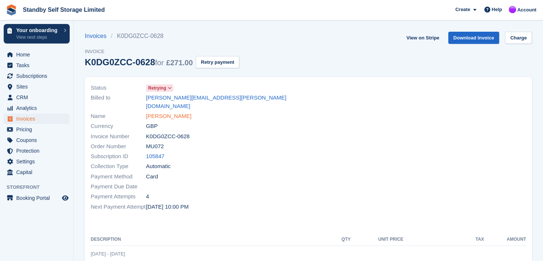
click at [169, 112] on link "[PERSON_NAME]" at bounding box center [168, 116] width 45 height 8
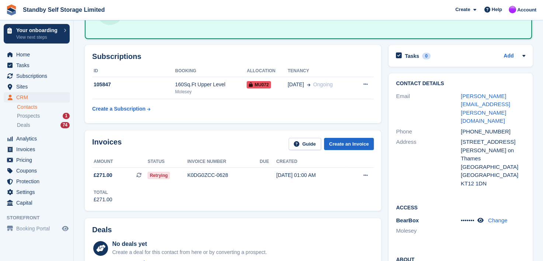
scroll to position [74, 0]
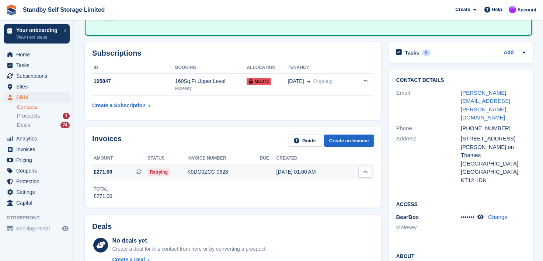
click at [205, 168] on div "K0DG0ZCC-0628" at bounding box center [223, 172] width 72 height 8
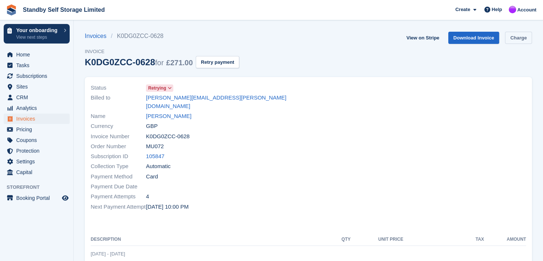
click at [517, 40] on link "Charge" at bounding box center [518, 38] width 27 height 12
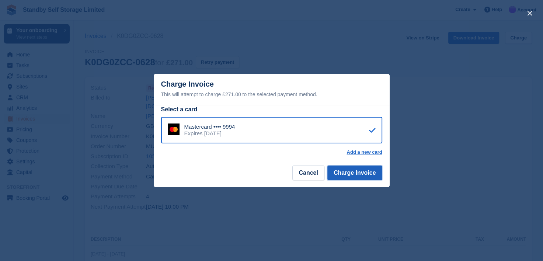
drag, startPoint x: 344, startPoint y: 168, endPoint x: 336, endPoint y: 169, distance: 7.8
click at [343, 168] on button "Charge Invoice" at bounding box center [354, 172] width 55 height 15
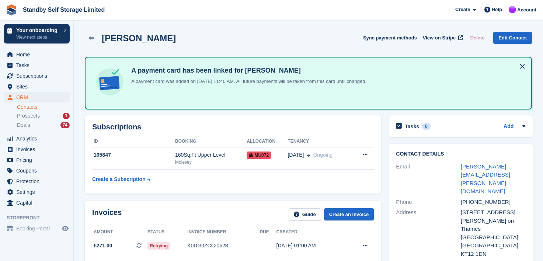
scroll to position [74, 0]
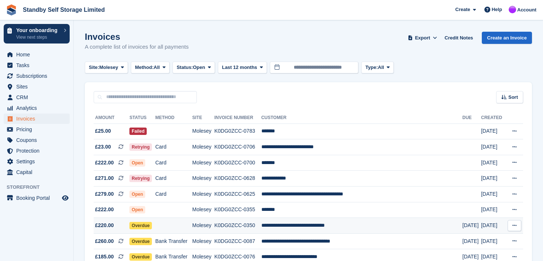
scroll to position [74, 0]
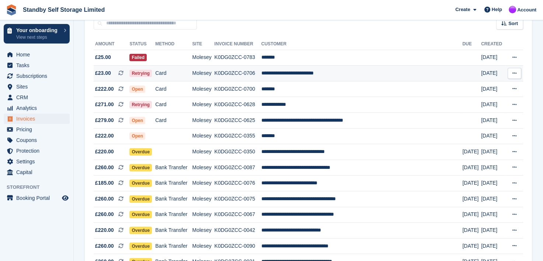
click at [261, 73] on td "K0DG0ZCC-0706" at bounding box center [237, 74] width 47 height 16
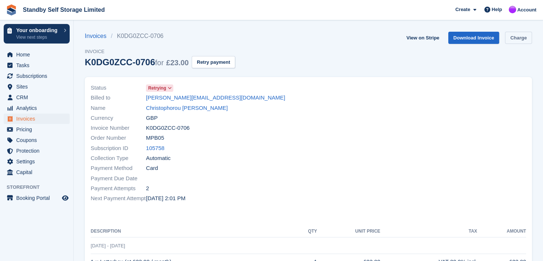
click at [520, 40] on link "Charge" at bounding box center [518, 38] width 27 height 12
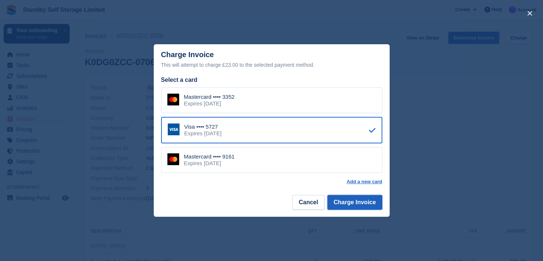
click at [350, 206] on button "Charge Invoice" at bounding box center [354, 202] width 55 height 15
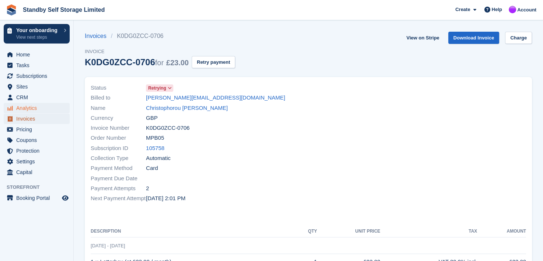
drag, startPoint x: 25, startPoint y: 118, endPoint x: 44, endPoint y: 112, distance: 20.2
click at [25, 118] on span "Invoices" at bounding box center [38, 119] width 44 height 10
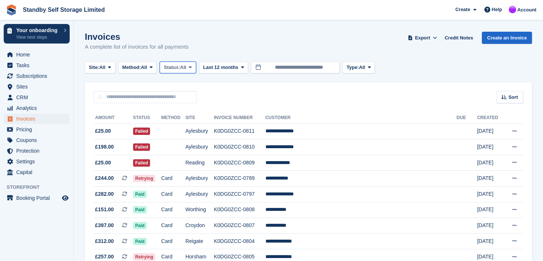
click at [192, 66] on icon at bounding box center [190, 67] width 3 height 5
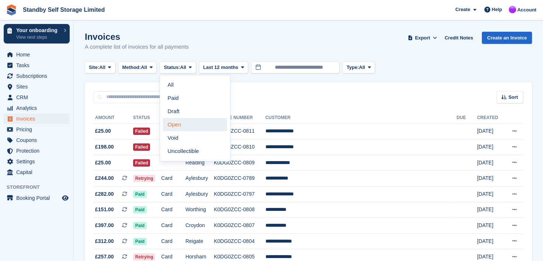
click at [180, 125] on link "Open" at bounding box center [195, 124] width 64 height 13
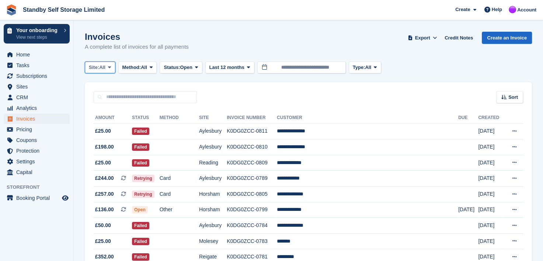
click at [112, 67] on span at bounding box center [110, 67] width 6 height 6
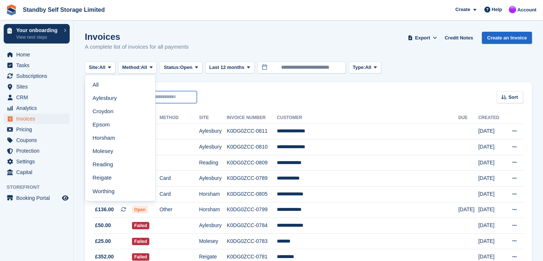
click at [164, 99] on input "text" at bounding box center [145, 97] width 103 height 12
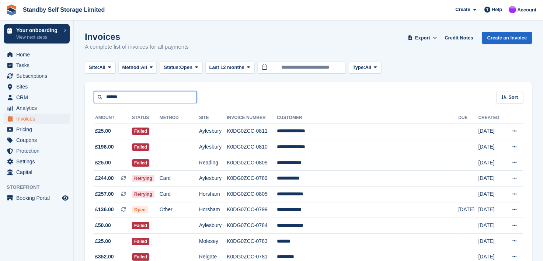
type input "******"
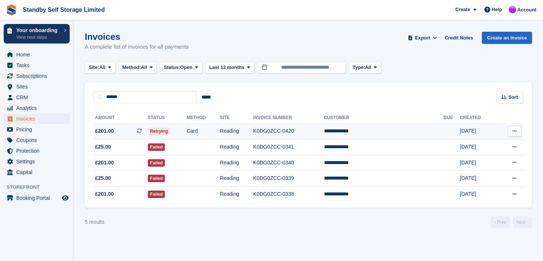
click at [376, 130] on td "**********" at bounding box center [384, 131] width 120 height 16
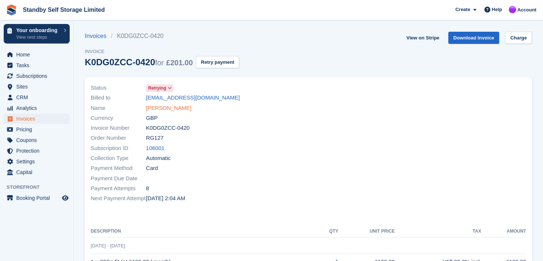
click at [161, 109] on link "[PERSON_NAME]" at bounding box center [168, 108] width 45 height 8
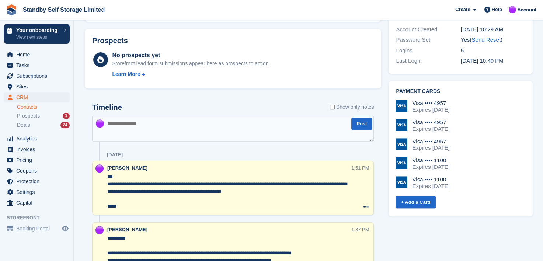
scroll to position [442, 0]
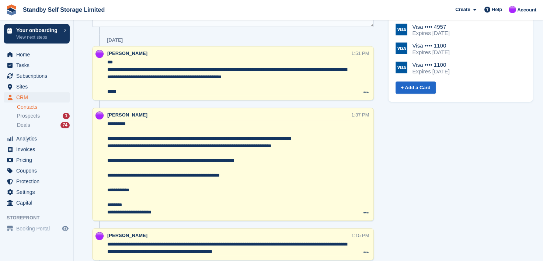
click at [259, 80] on textarea "**********" at bounding box center [229, 77] width 244 height 37
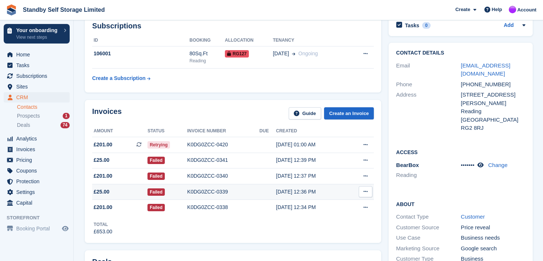
scroll to position [0, 0]
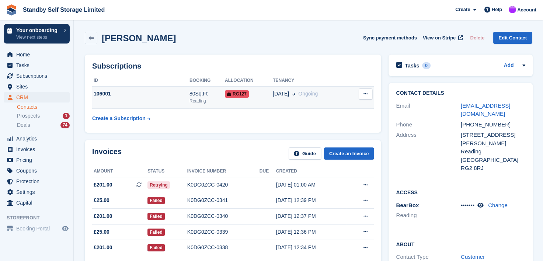
type textarea "**********"
click at [217, 94] on div "80Sq.Ft" at bounding box center [206, 94] width 35 height 8
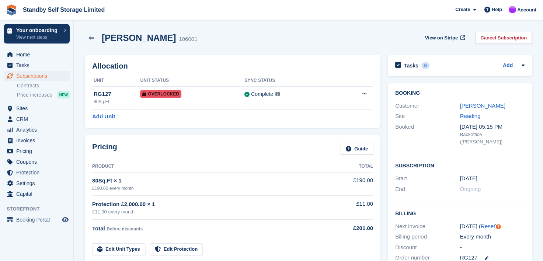
drag, startPoint x: 472, startPoint y: 103, endPoint x: 424, endPoint y: 106, distance: 47.6
click at [471, 103] on link "[PERSON_NAME]" at bounding box center [482, 105] width 45 height 6
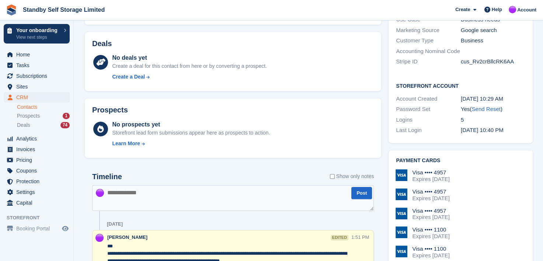
scroll to position [369, 0]
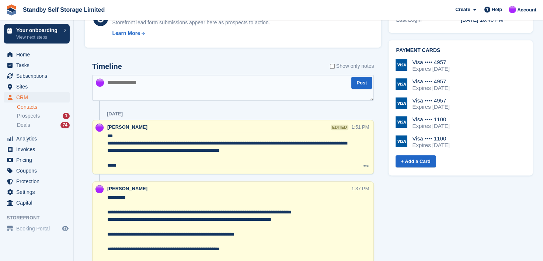
click at [190, 84] on textarea at bounding box center [233, 88] width 282 height 26
drag, startPoint x: 108, startPoint y: 83, endPoint x: 81, endPoint y: 120, distance: 45.4
click at [108, 83] on textarea "****" at bounding box center [233, 88] width 282 height 26
click at [119, 85] on textarea "****" at bounding box center [233, 88] width 282 height 26
type textarea "*"
